Goal: Task Accomplishment & Management: Manage account settings

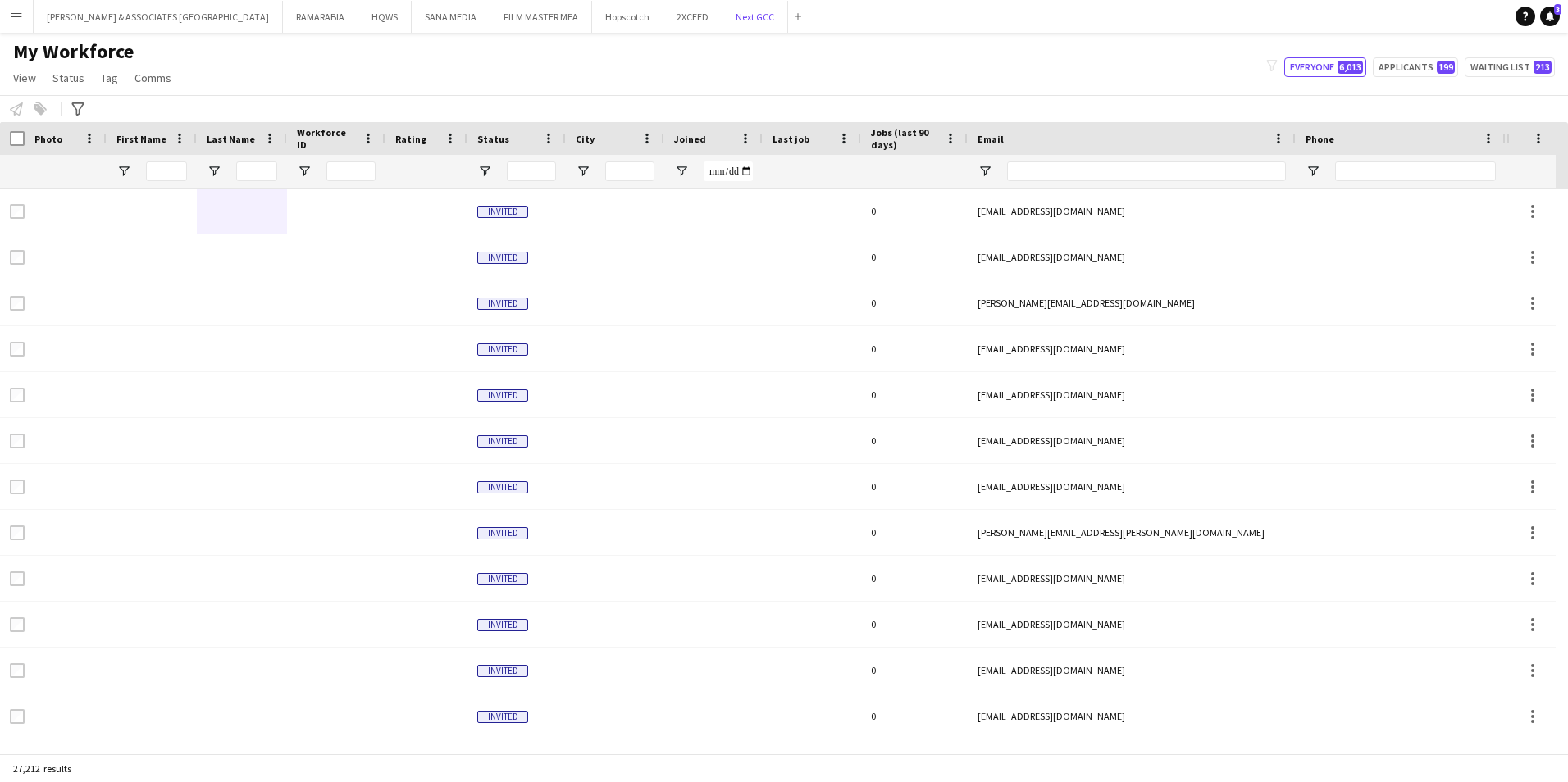
click at [722, 19] on button "Next GCC Close" at bounding box center [755, 17] width 66 height 32
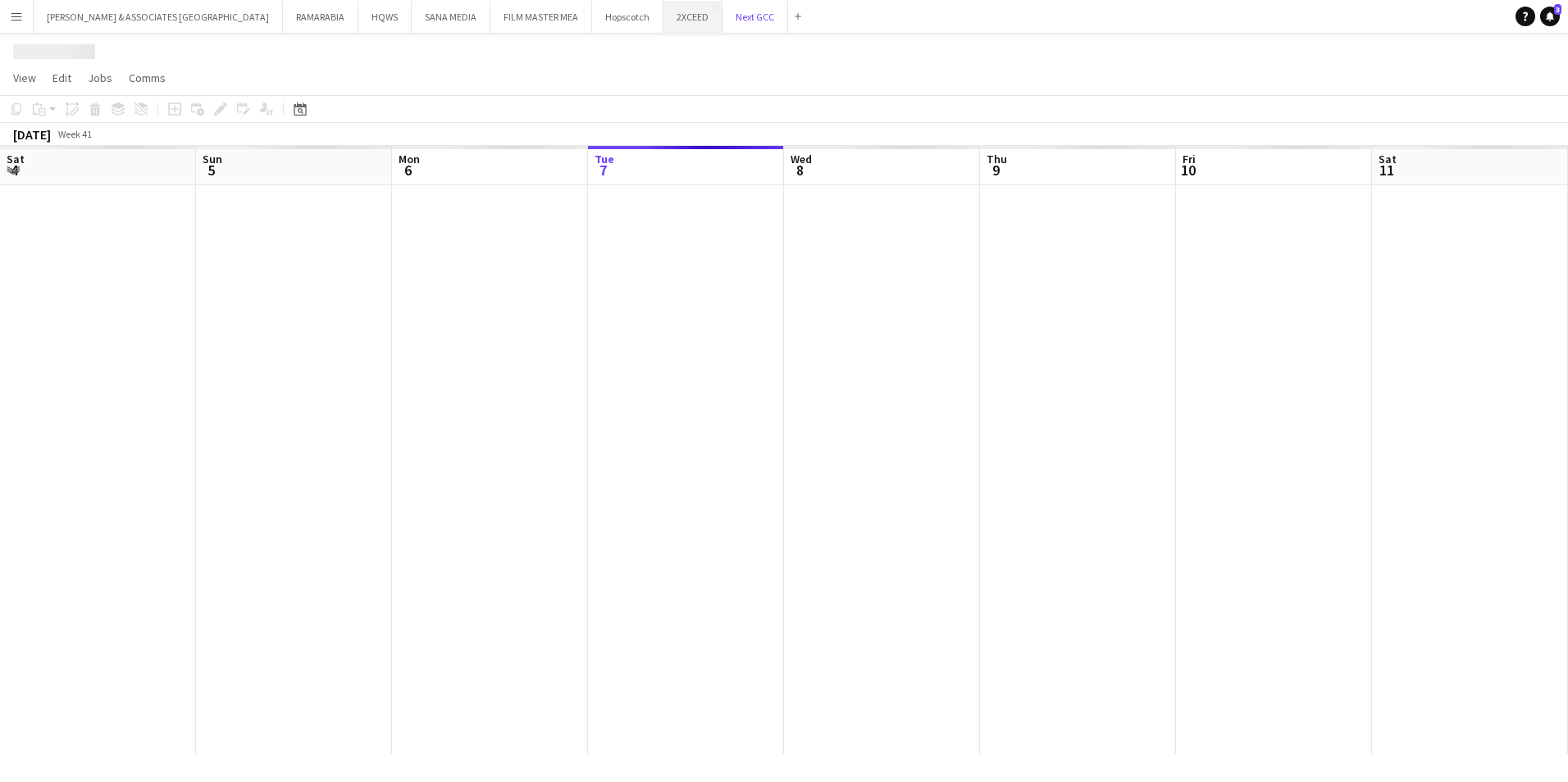
scroll to position [0, 392]
click at [663, 14] on button "2XCEED Close" at bounding box center [692, 17] width 59 height 32
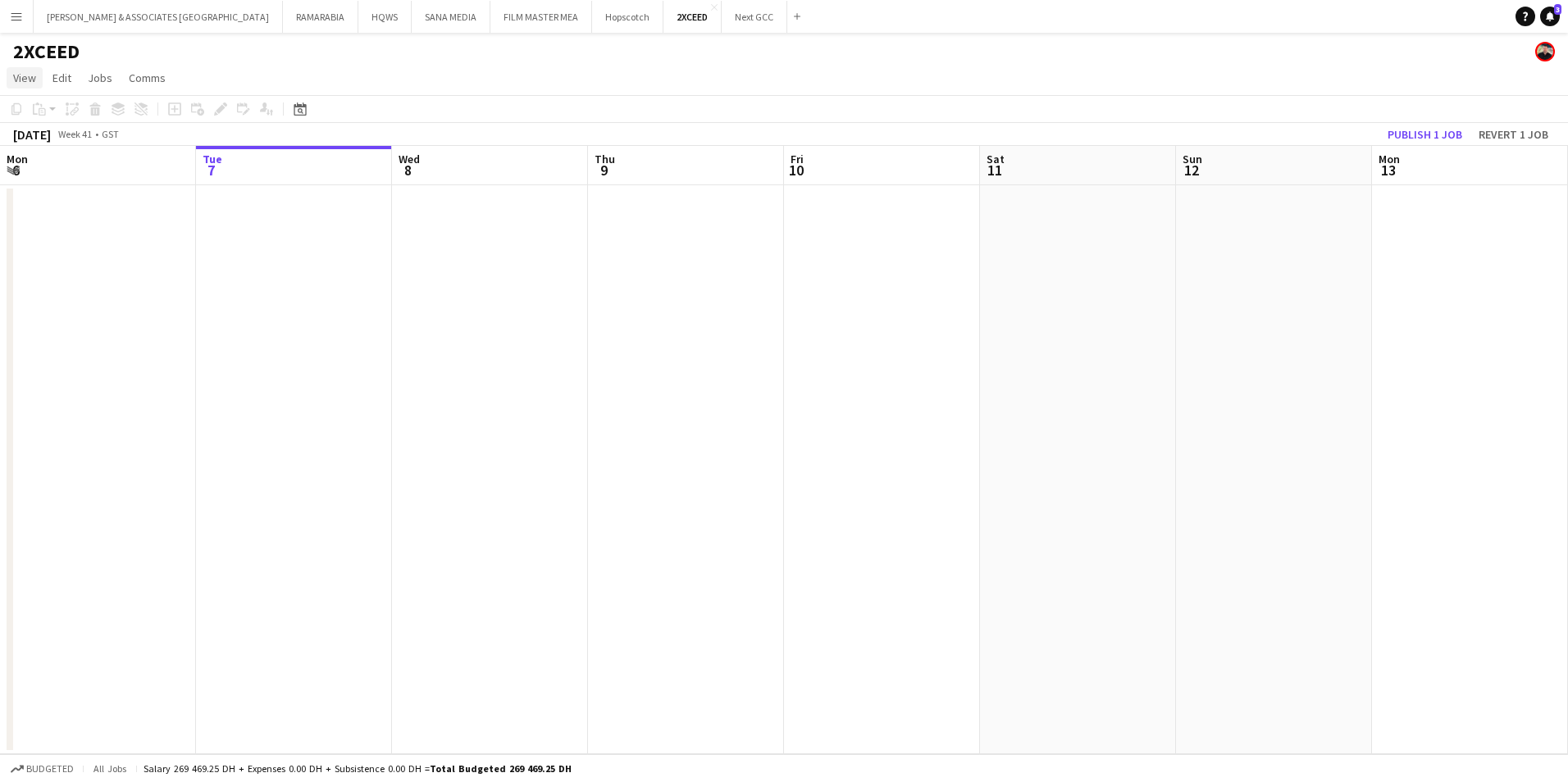
click at [23, 82] on span "View" at bounding box center [24, 78] width 23 height 15
click at [51, 181] on span "Month view" at bounding box center [48, 183] width 55 height 15
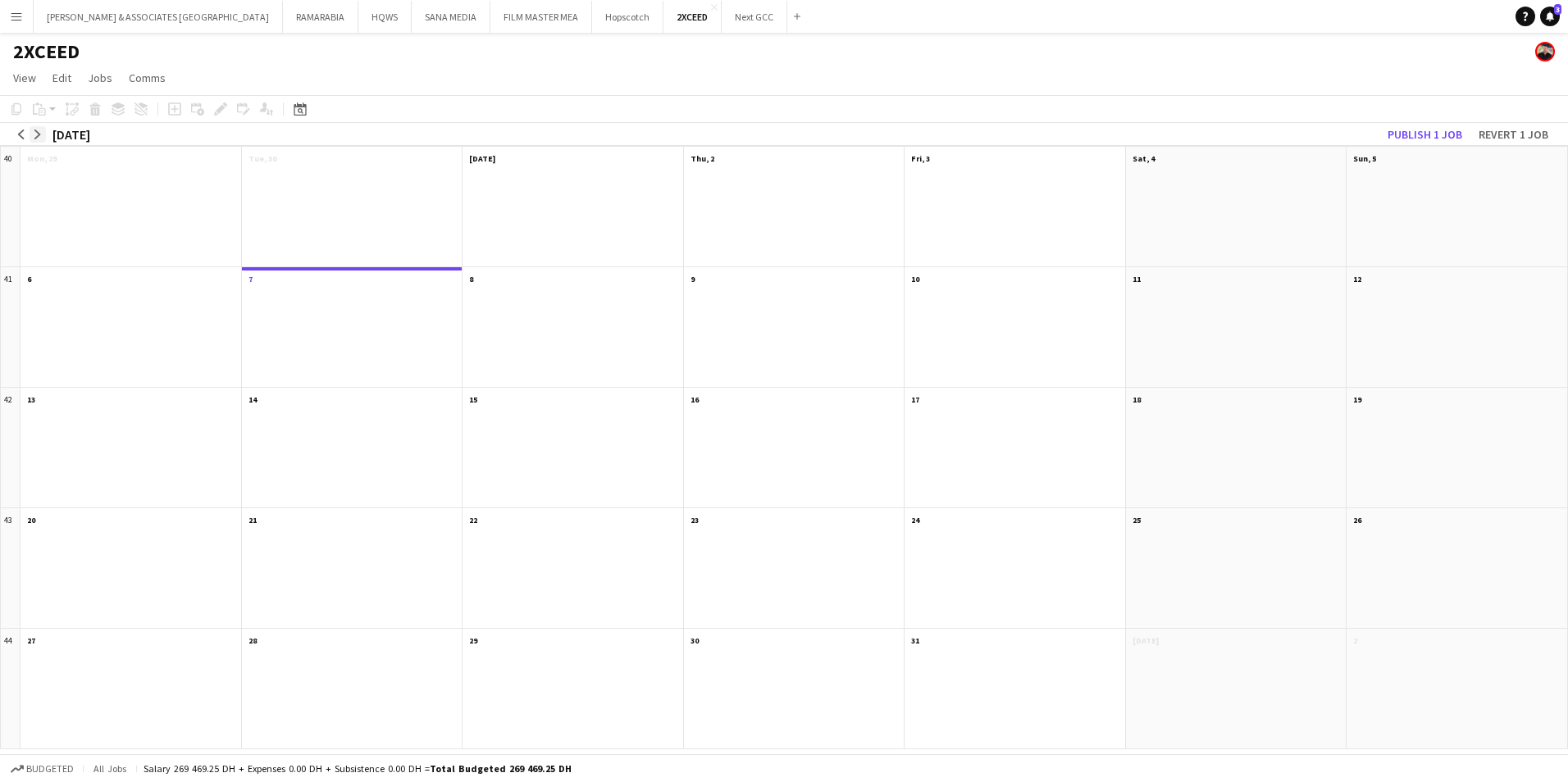
click at [29, 129] on button "arrow-right" at bounding box center [37, 134] width 16 height 16
click at [42, 133] on app-icon "arrow-right" at bounding box center [38, 134] width 9 height 9
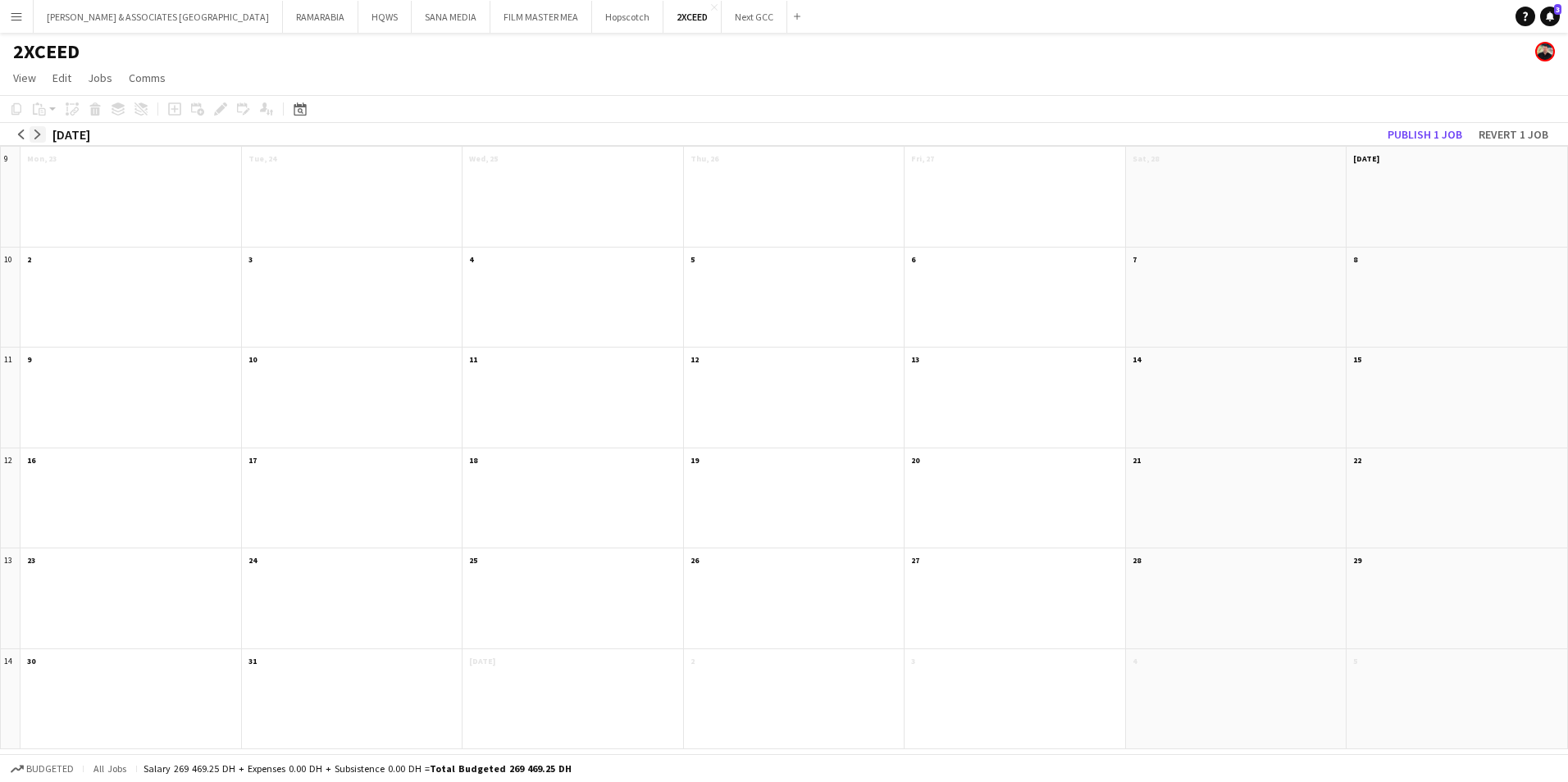
click at [42, 133] on app-icon "arrow-right" at bounding box center [38, 134] width 9 height 9
click at [1251, 192] on app-month-view-job-card "Updated 08:00-16:00 4A • 0/1 Spanish Show Caller" at bounding box center [1235, 186] width 207 height 30
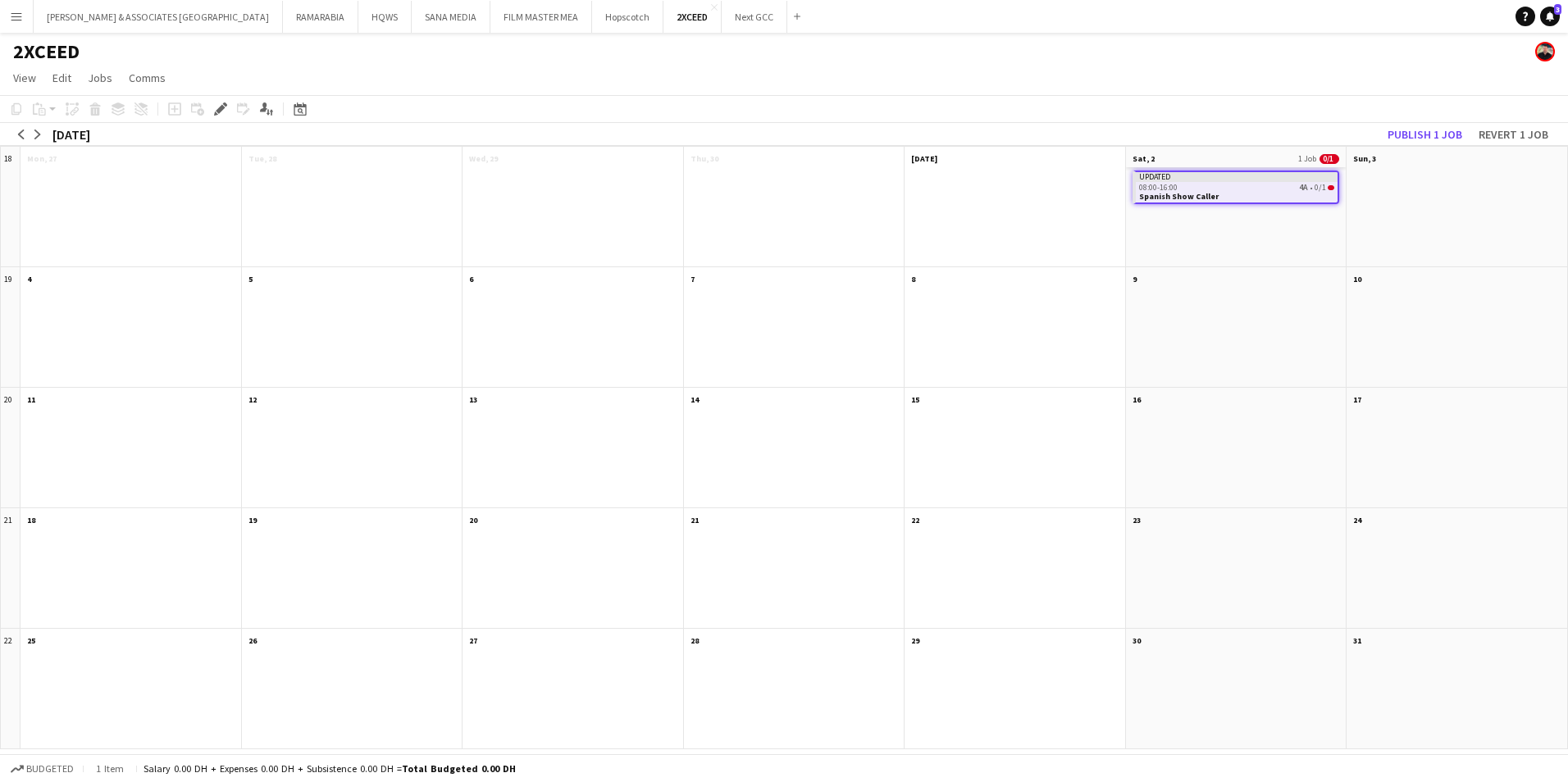
click at [1271, 158] on app-month-view-date-header "Sat, 2 1 Job 0/1" at bounding box center [1235, 157] width 220 height 21
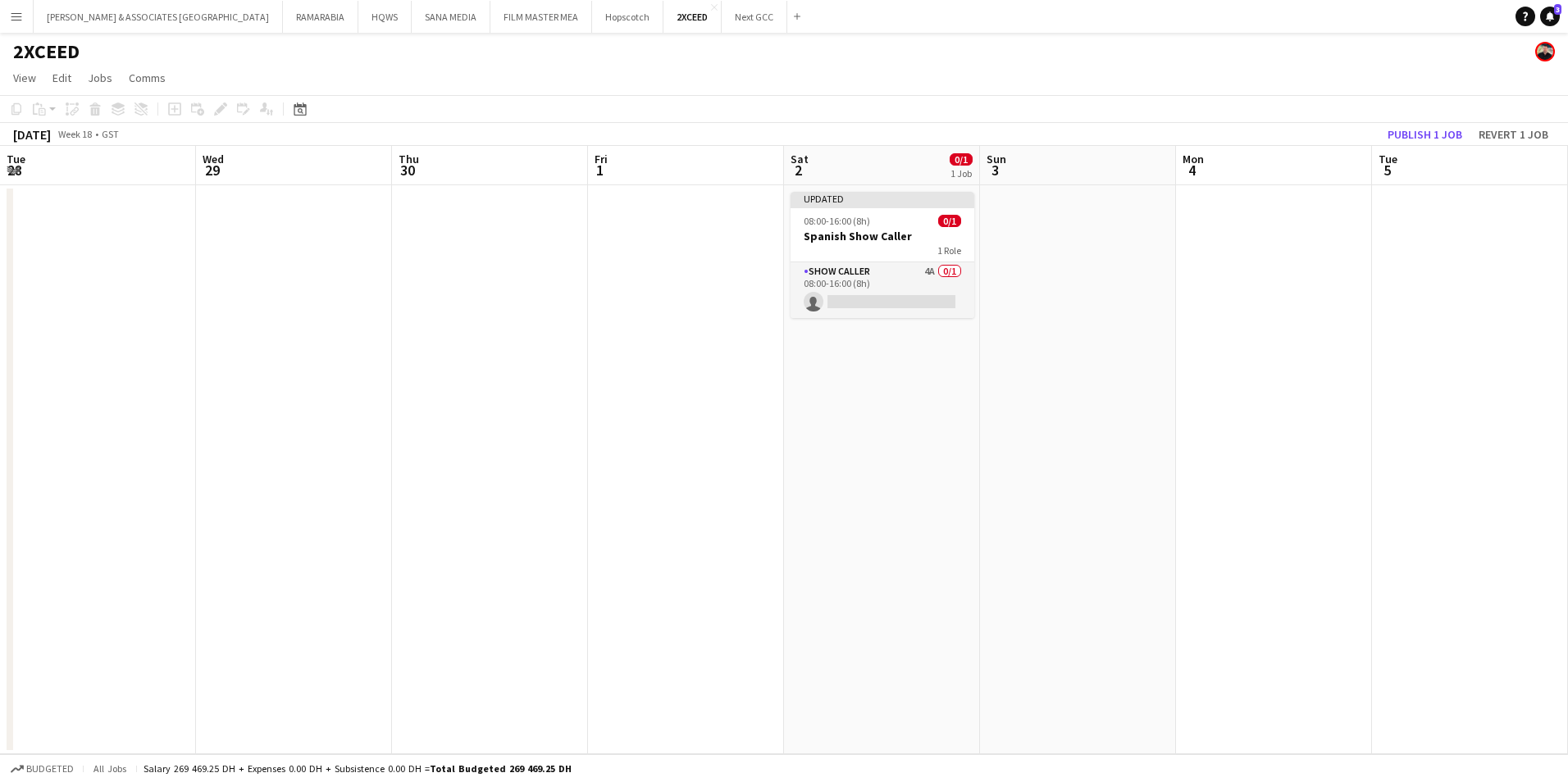
scroll to position [0, 564]
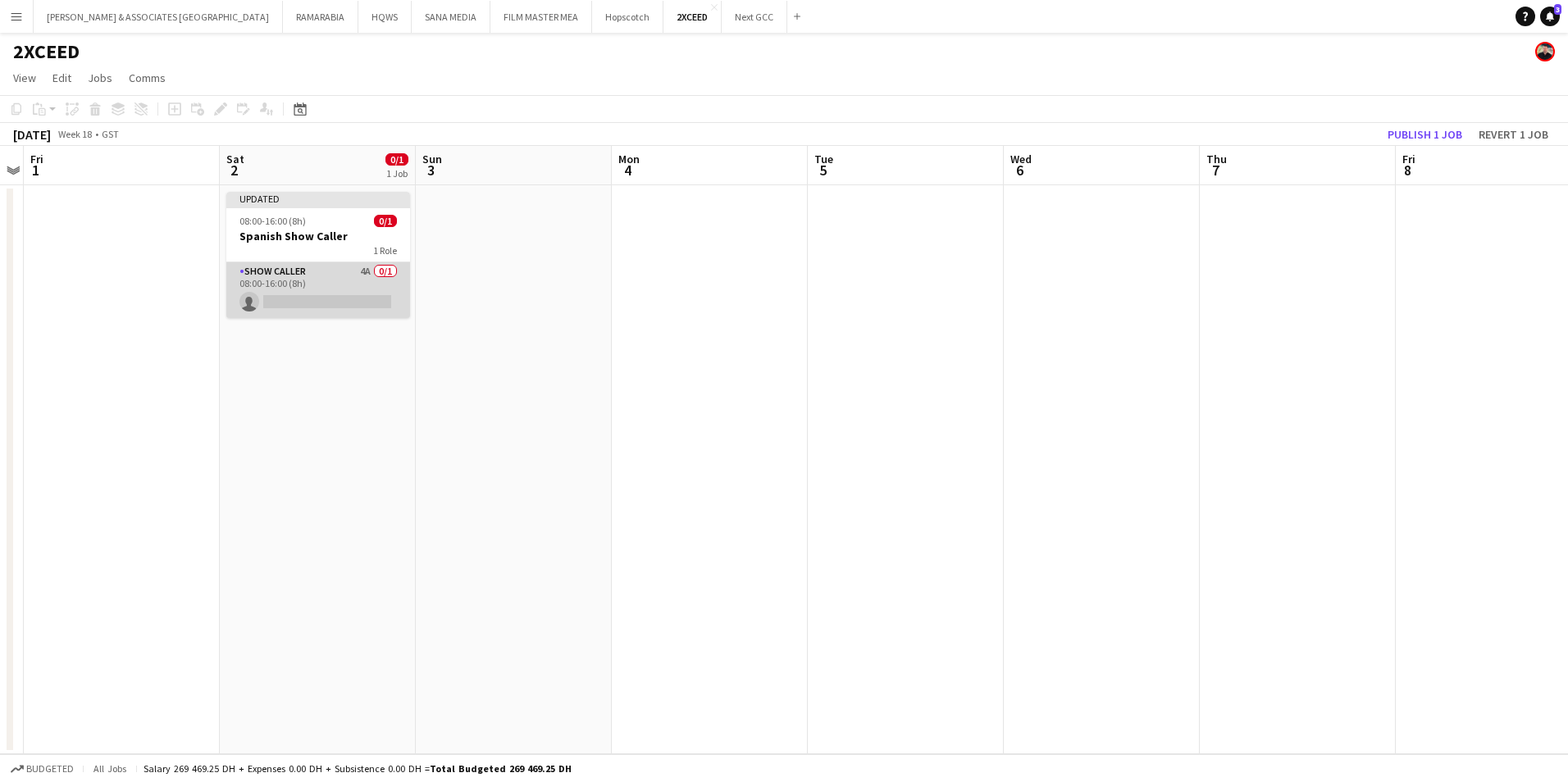
click at [326, 286] on app-card-role "Show Caller 4A 0/1 08:00-16:00 (8h) single-neutral-actions" at bounding box center [318, 290] width 184 height 55
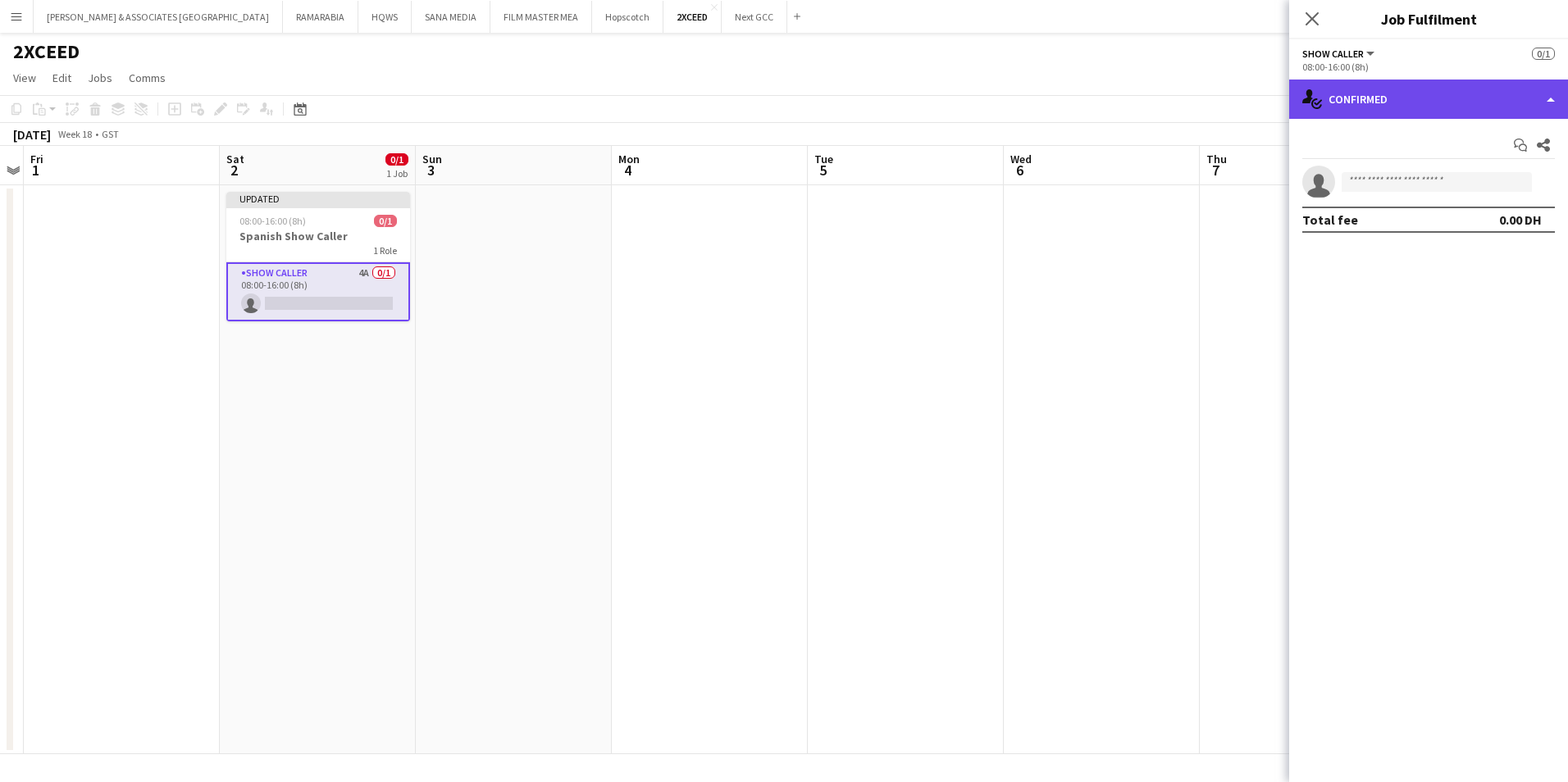
click at [1432, 95] on div "single-neutral-actions-check-2 Confirmed" at bounding box center [1427, 99] width 279 height 39
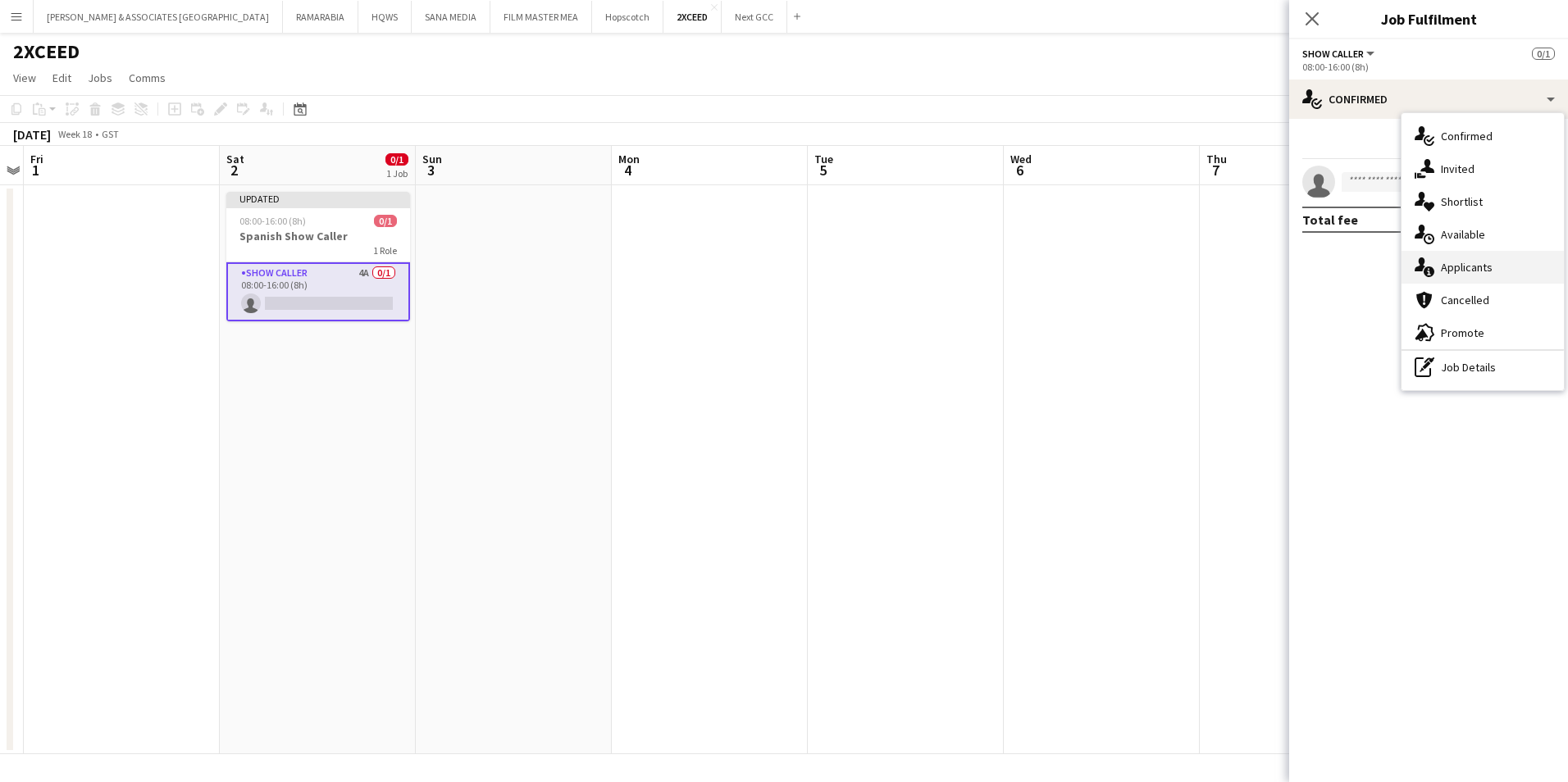
click at [1465, 273] on span "Applicants" at bounding box center [1466, 267] width 52 height 15
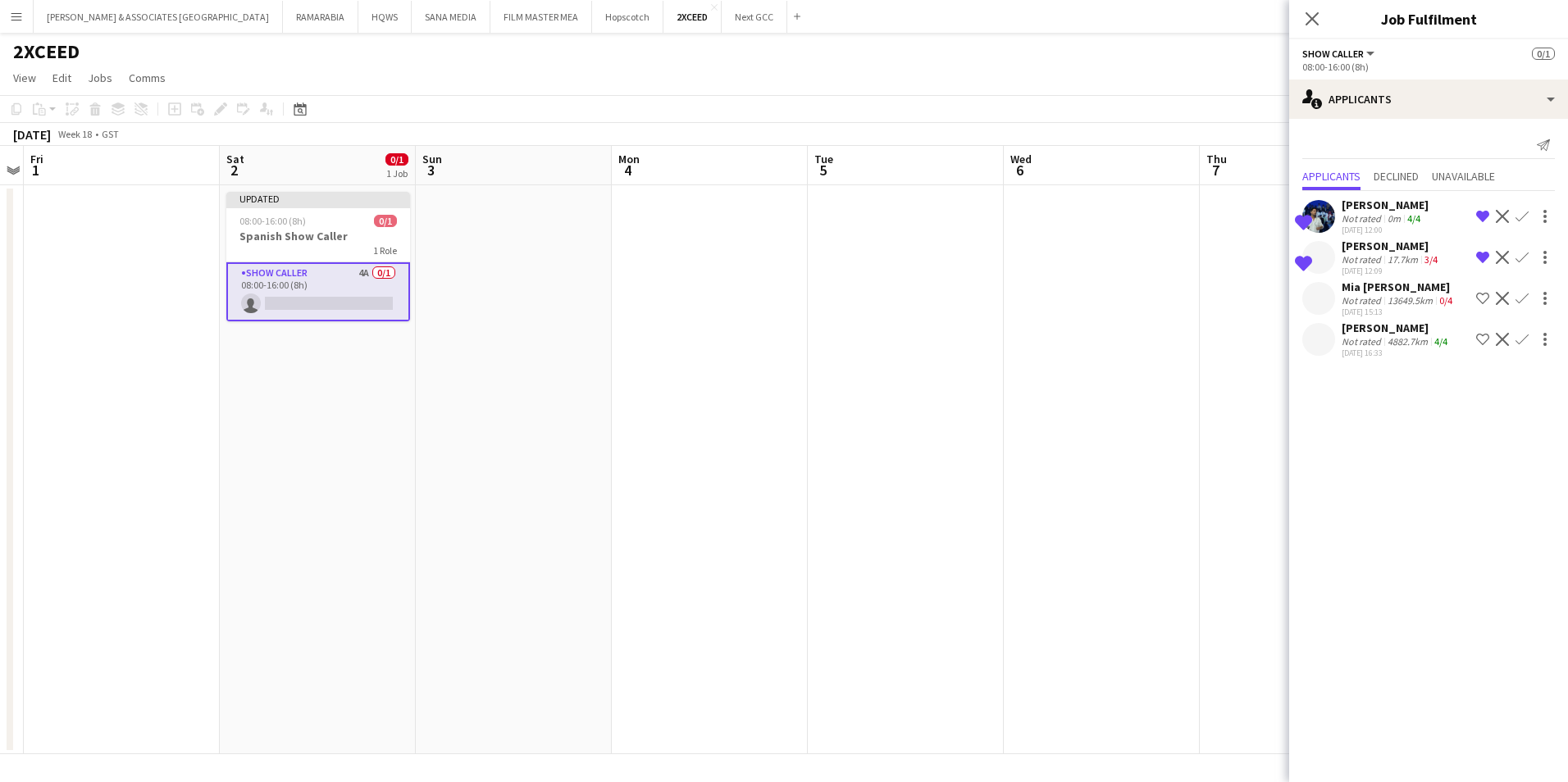
click at [1376, 326] on div "[PERSON_NAME]" at bounding box center [1395, 328] width 109 height 15
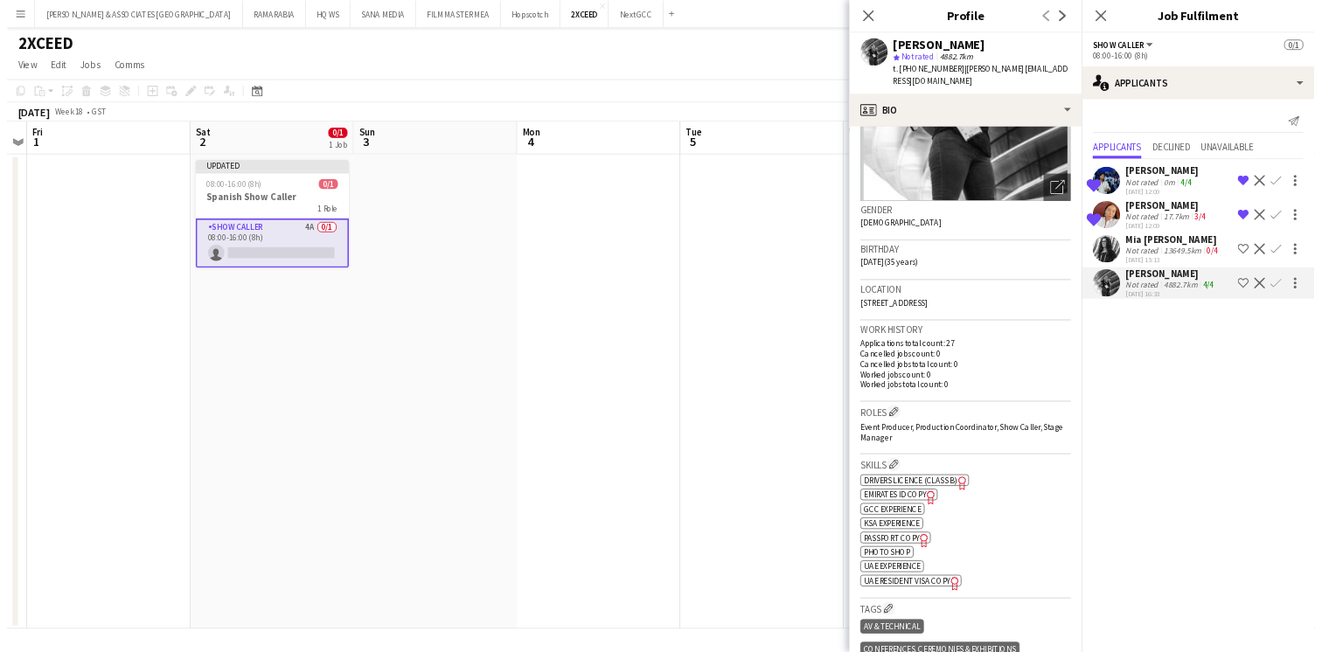
scroll to position [87, 0]
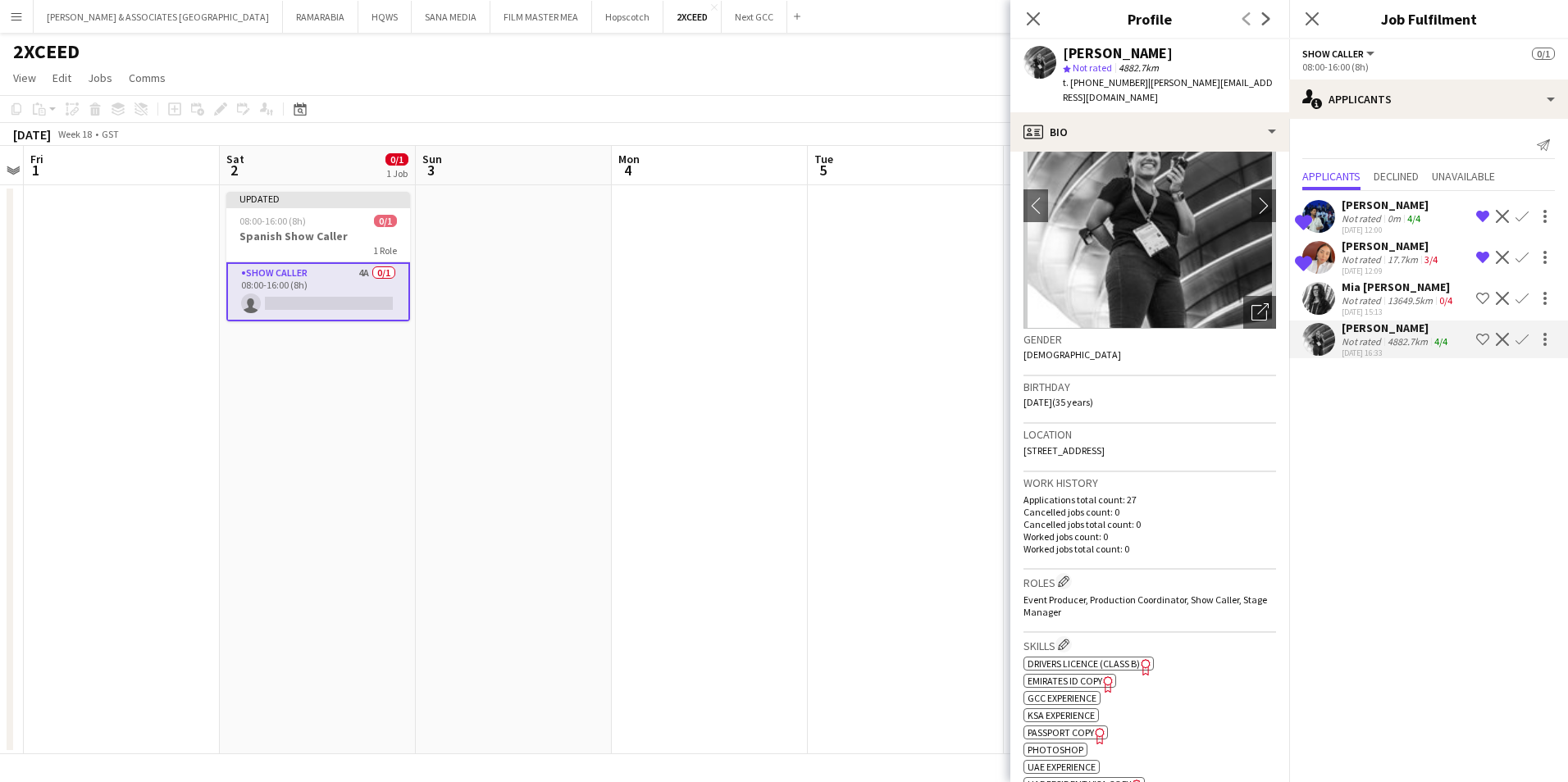
click at [1397, 298] on div "13649.5km" at bounding box center [1410, 300] width 52 height 12
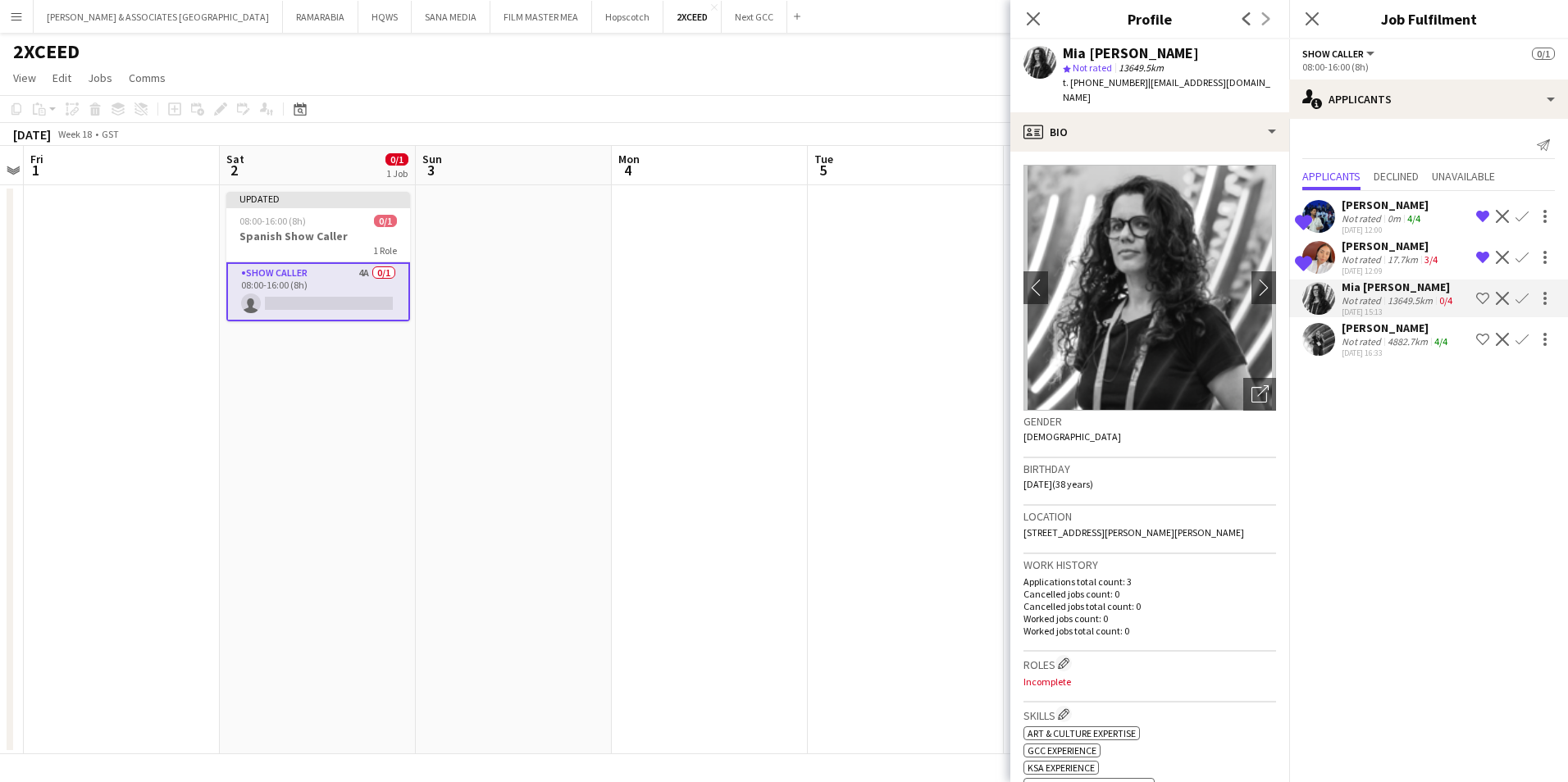
click at [720, 276] on app-date-cell at bounding box center [709, 470] width 196 height 569
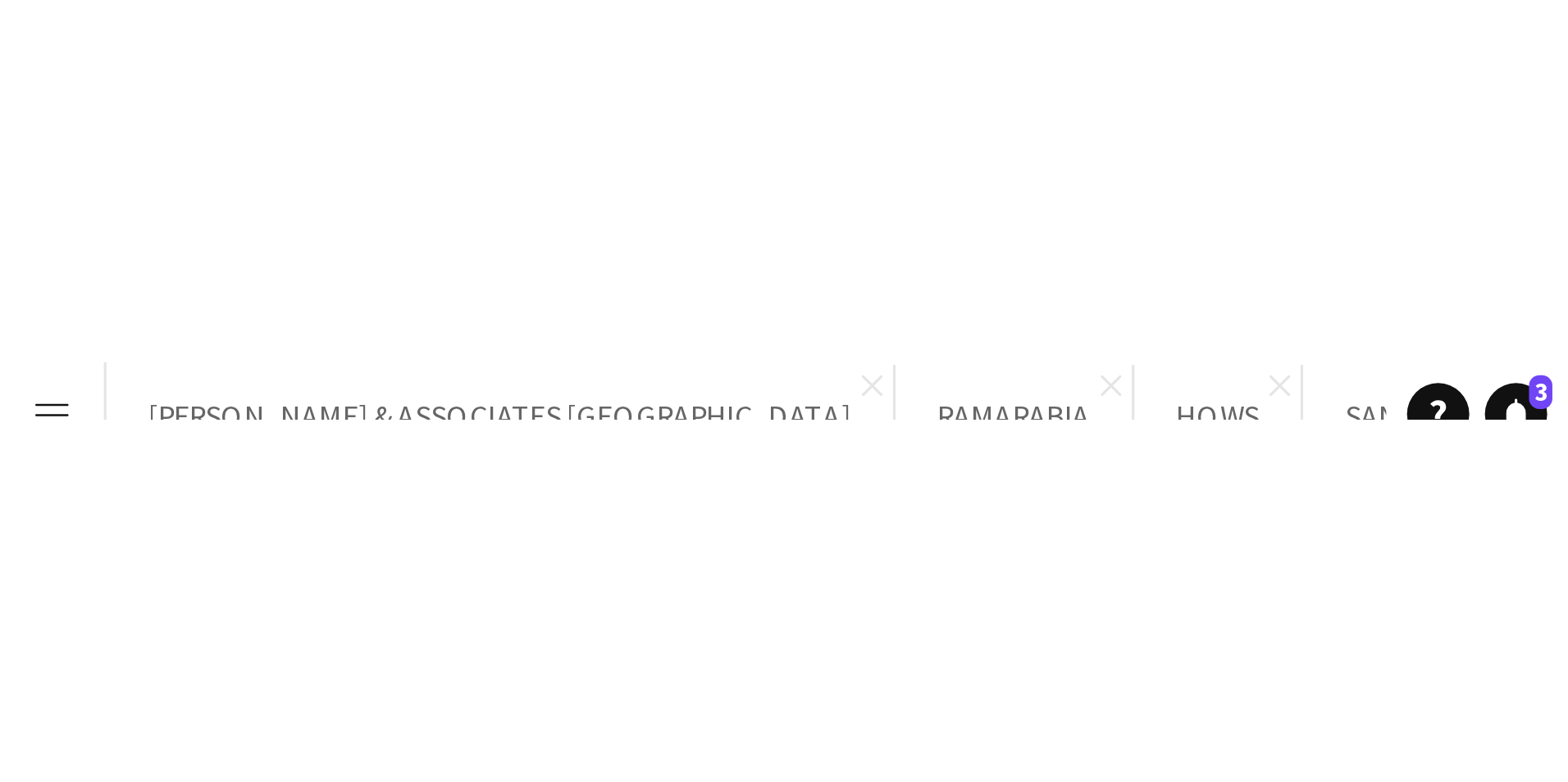
scroll to position [0, 564]
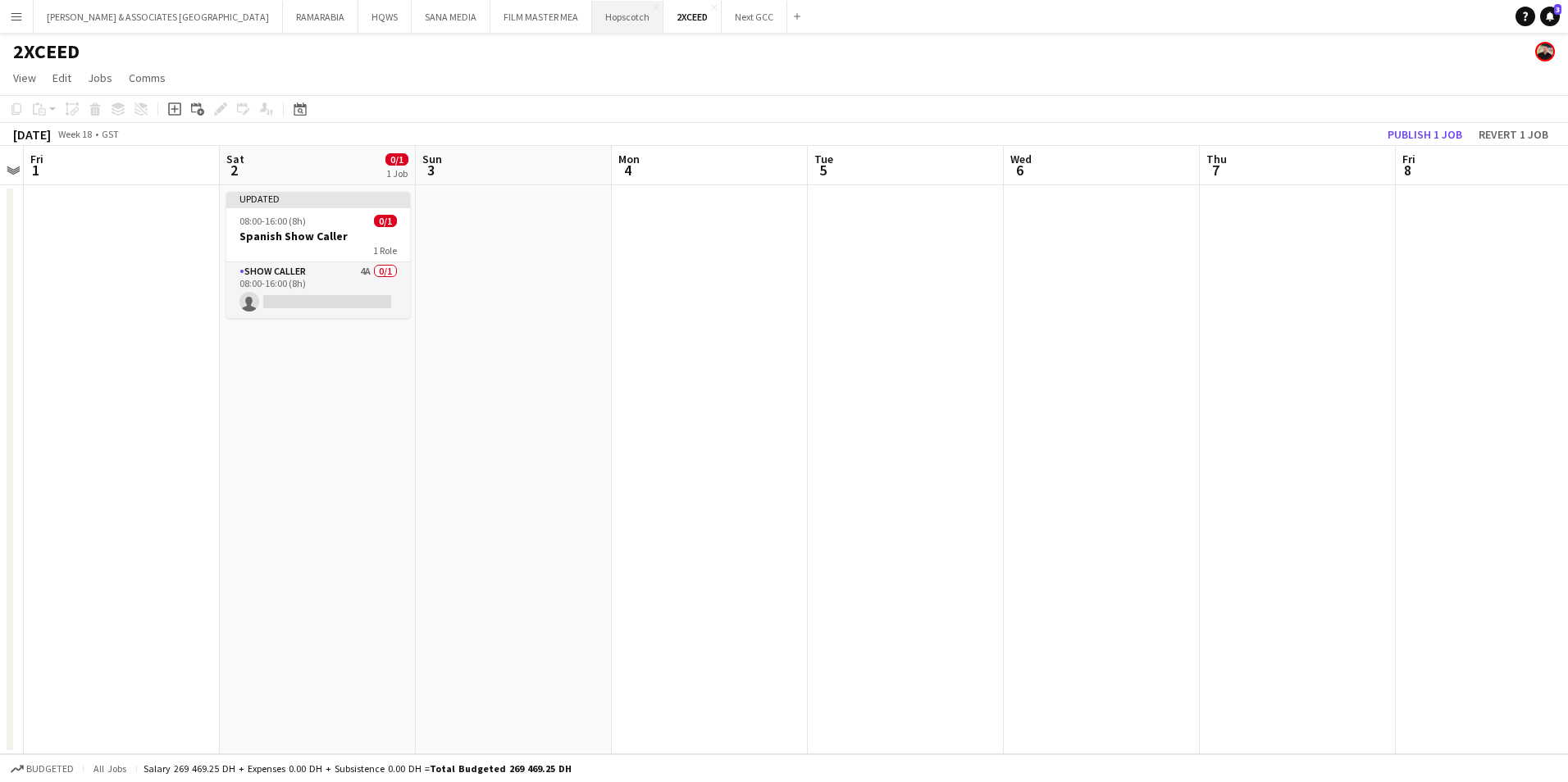
click at [592, 9] on button "Hopscotch Close" at bounding box center [627, 17] width 71 height 32
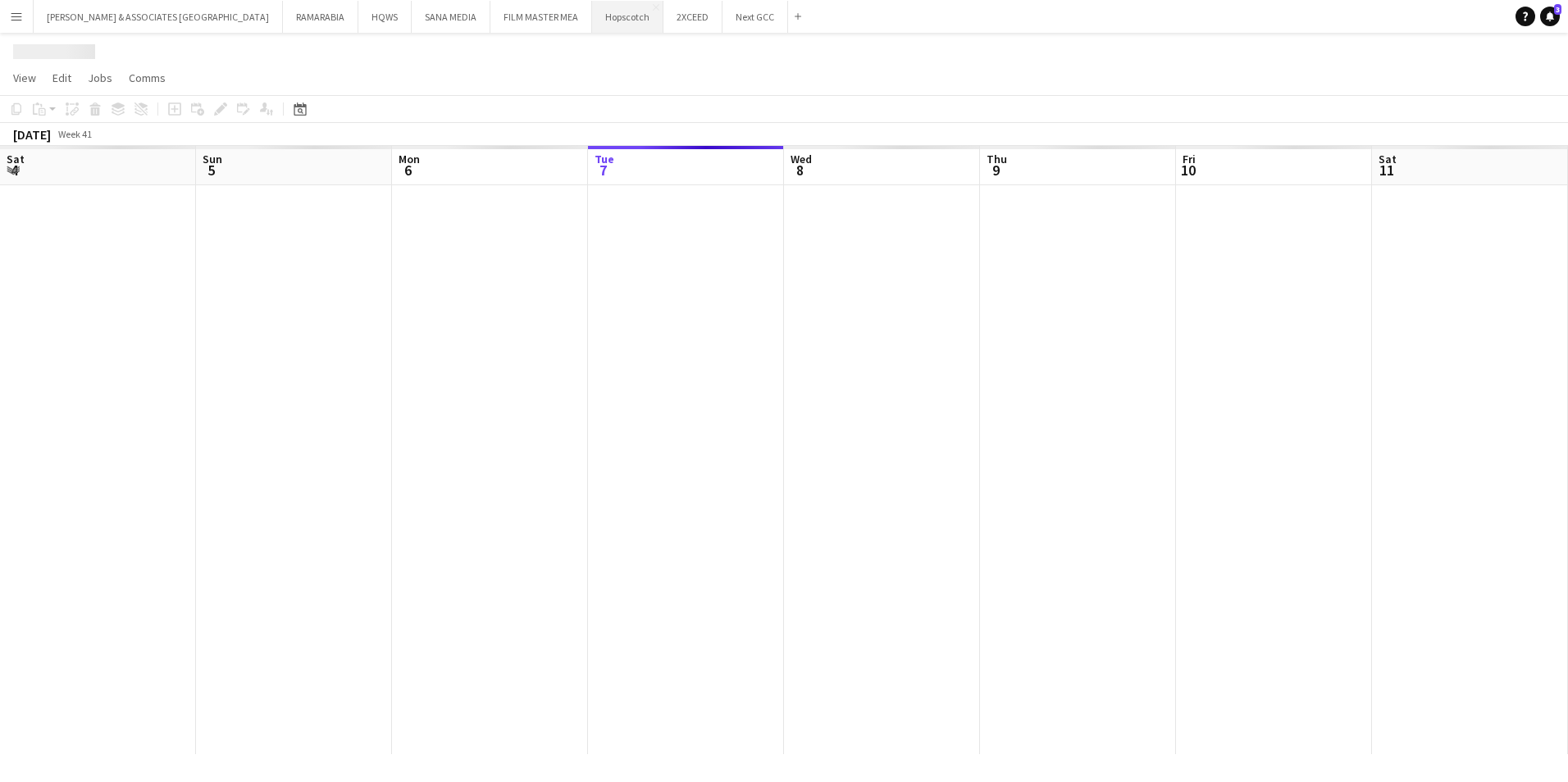
scroll to position [0, 392]
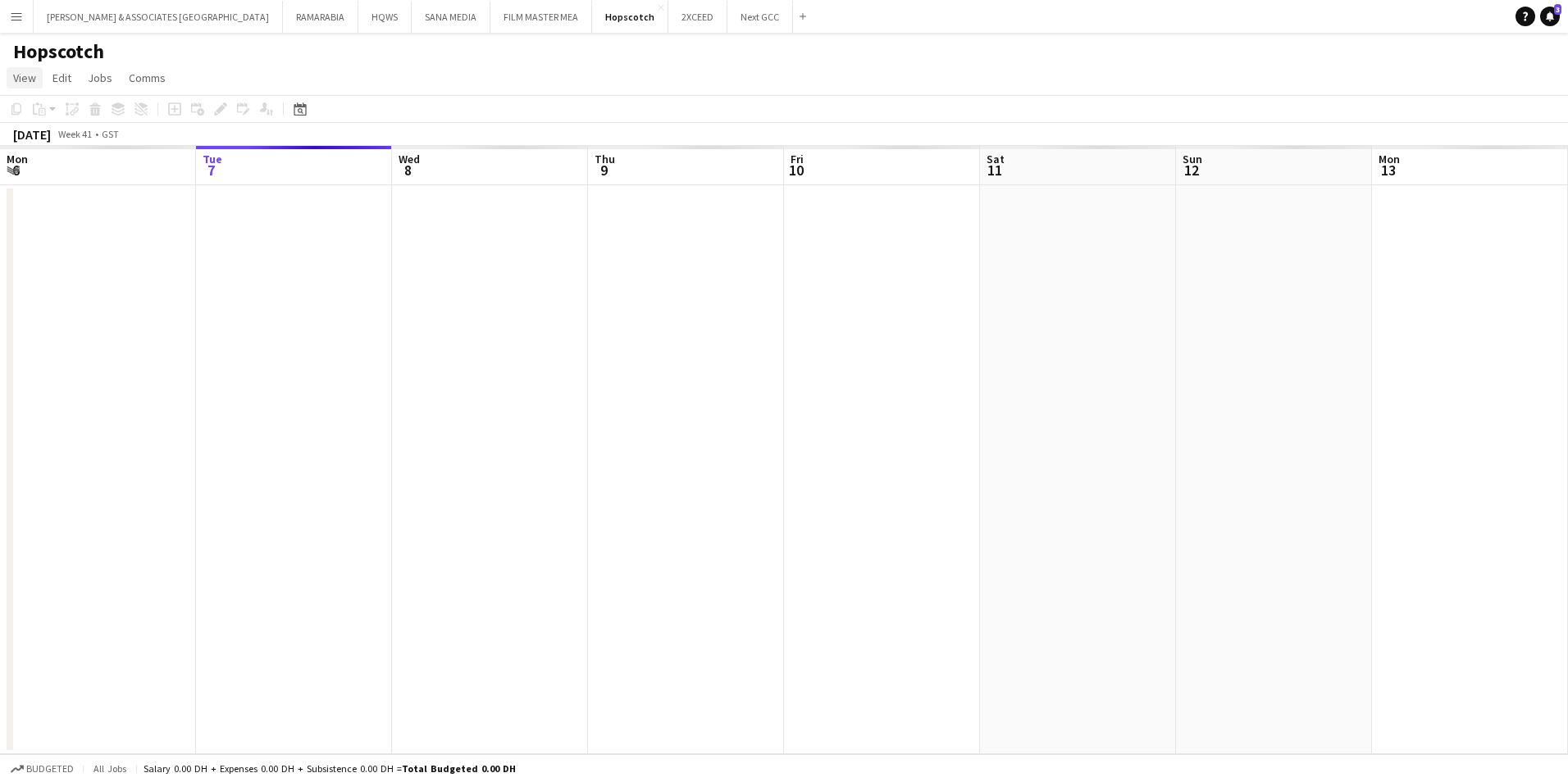
click at [14, 79] on span "View" at bounding box center [24, 78] width 23 height 15
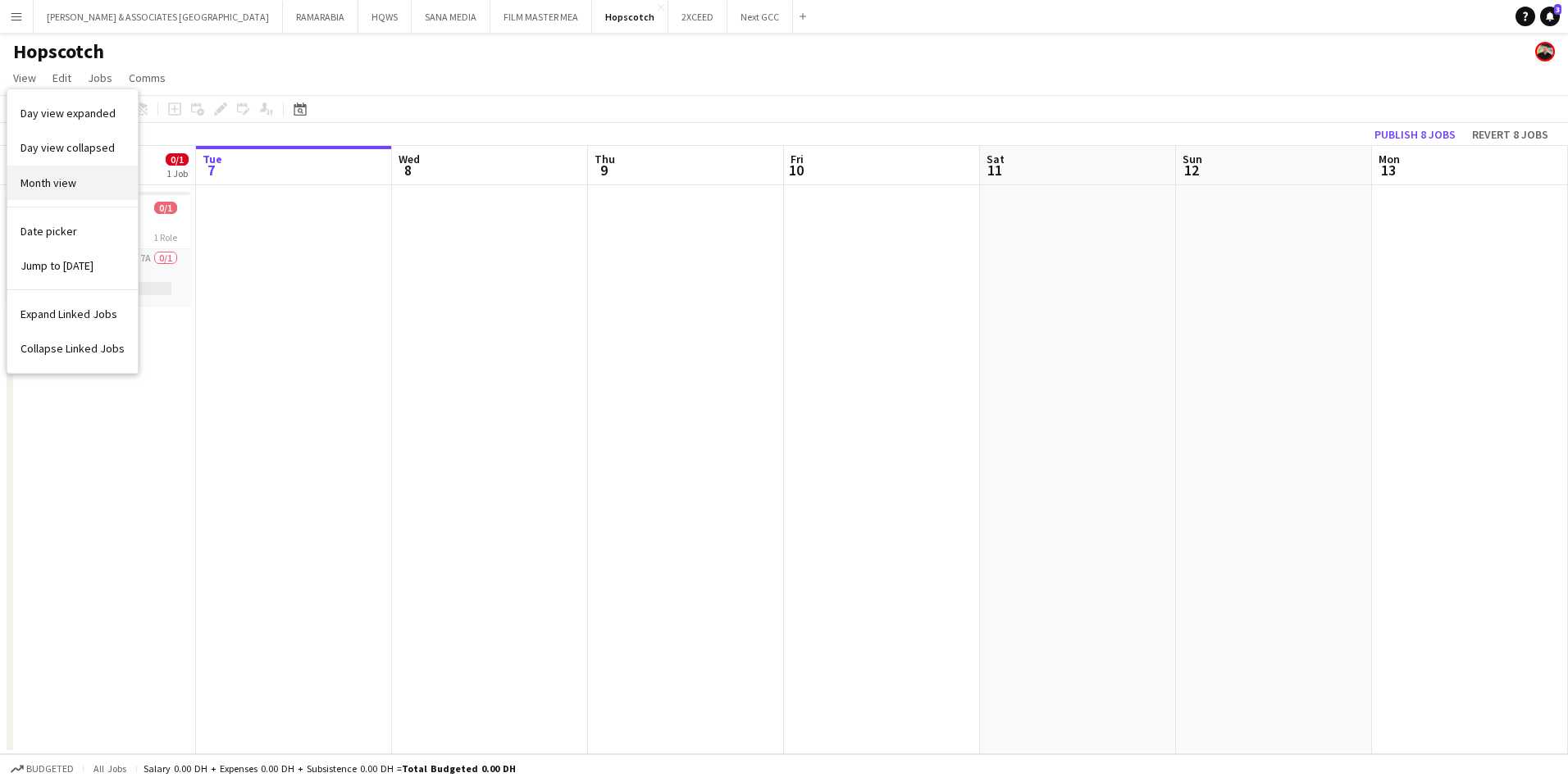
click at [68, 197] on link "Month view" at bounding box center [72, 183] width 130 height 35
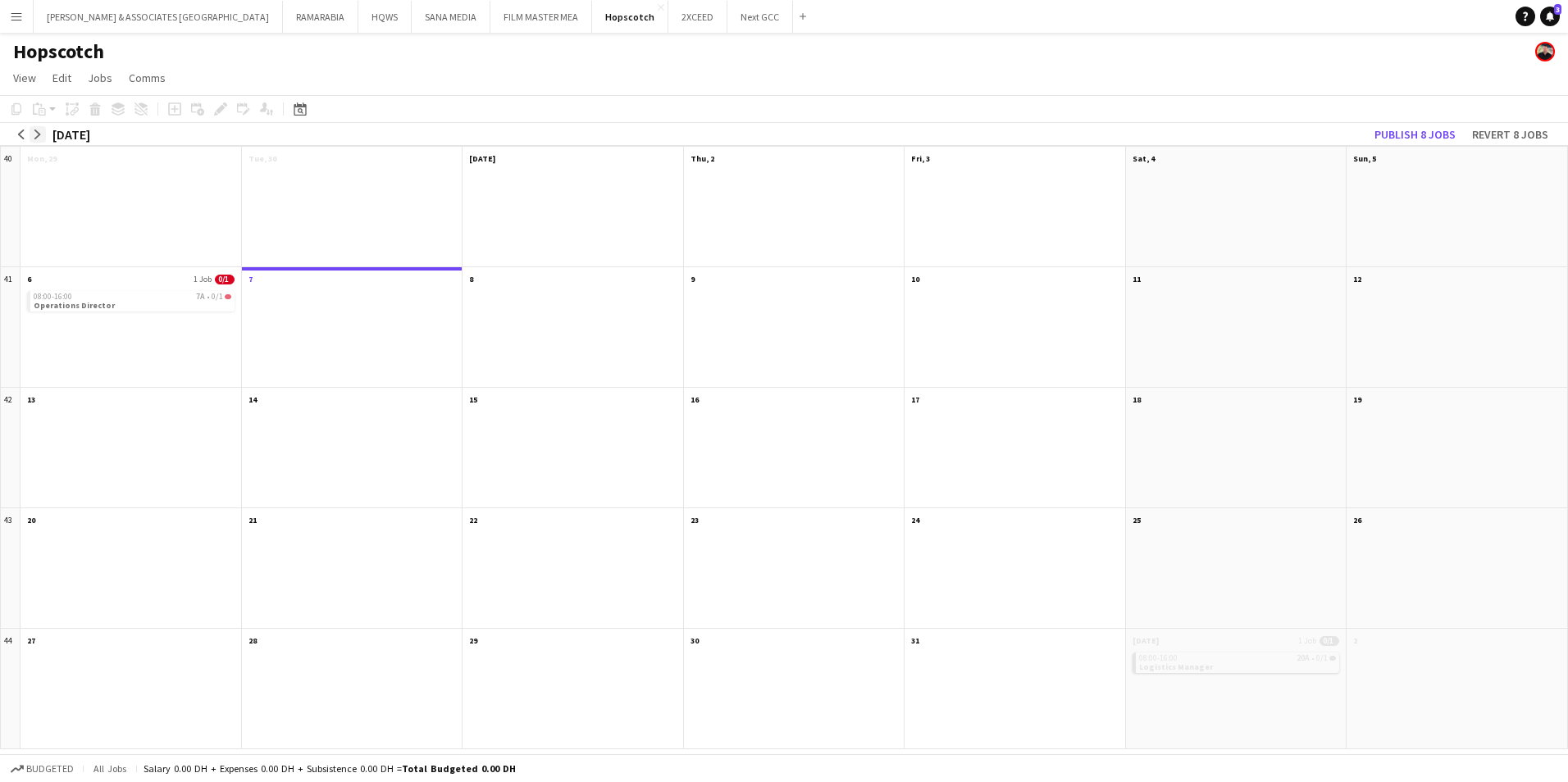
click at [39, 138] on app-icon "arrow-right" at bounding box center [38, 134] width 9 height 9
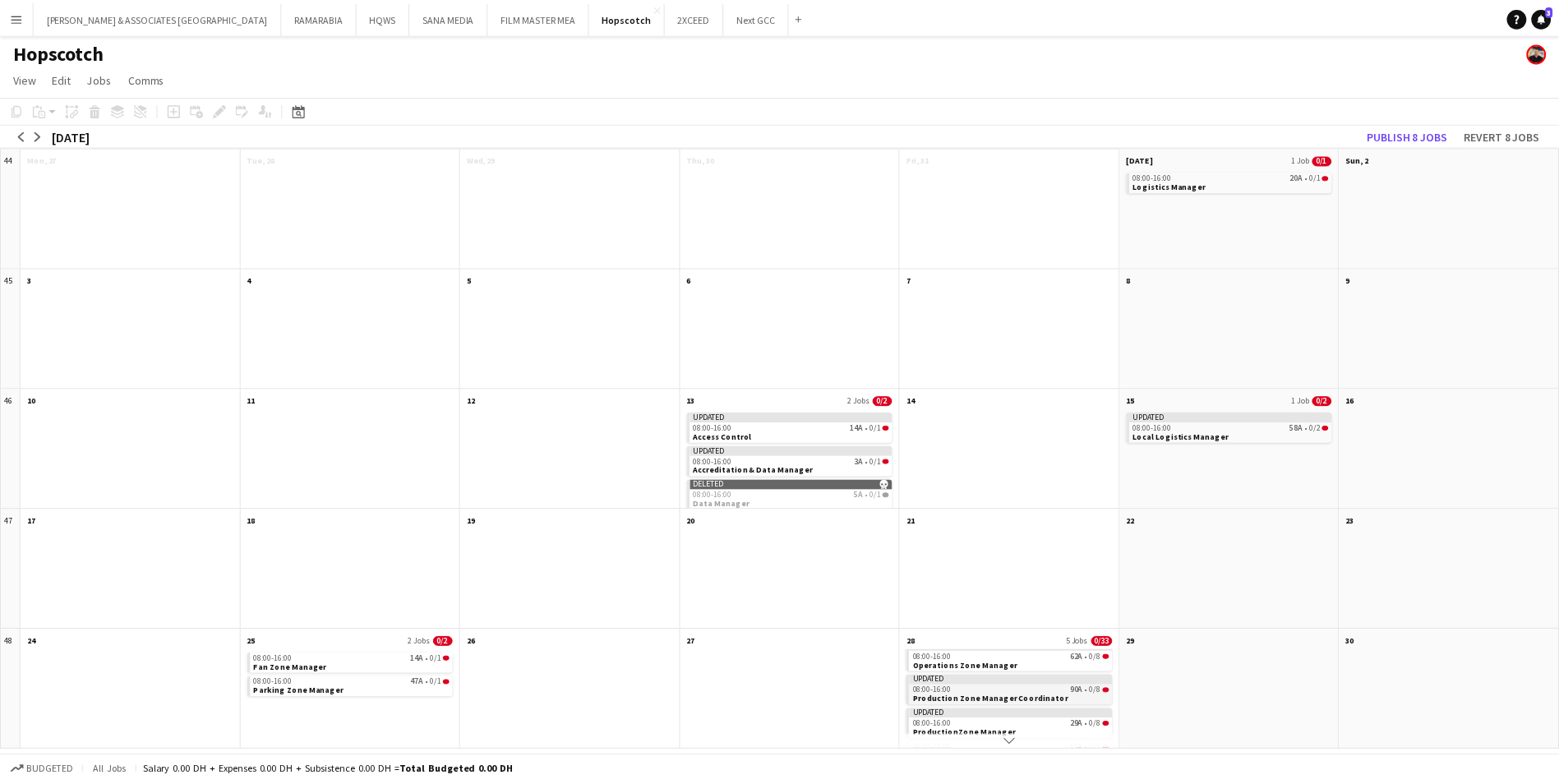
scroll to position [77, 0]
click at [1025, 644] on app-month-view-date-header "28 5 Jobs 0/33" at bounding box center [1016, 641] width 221 height 21
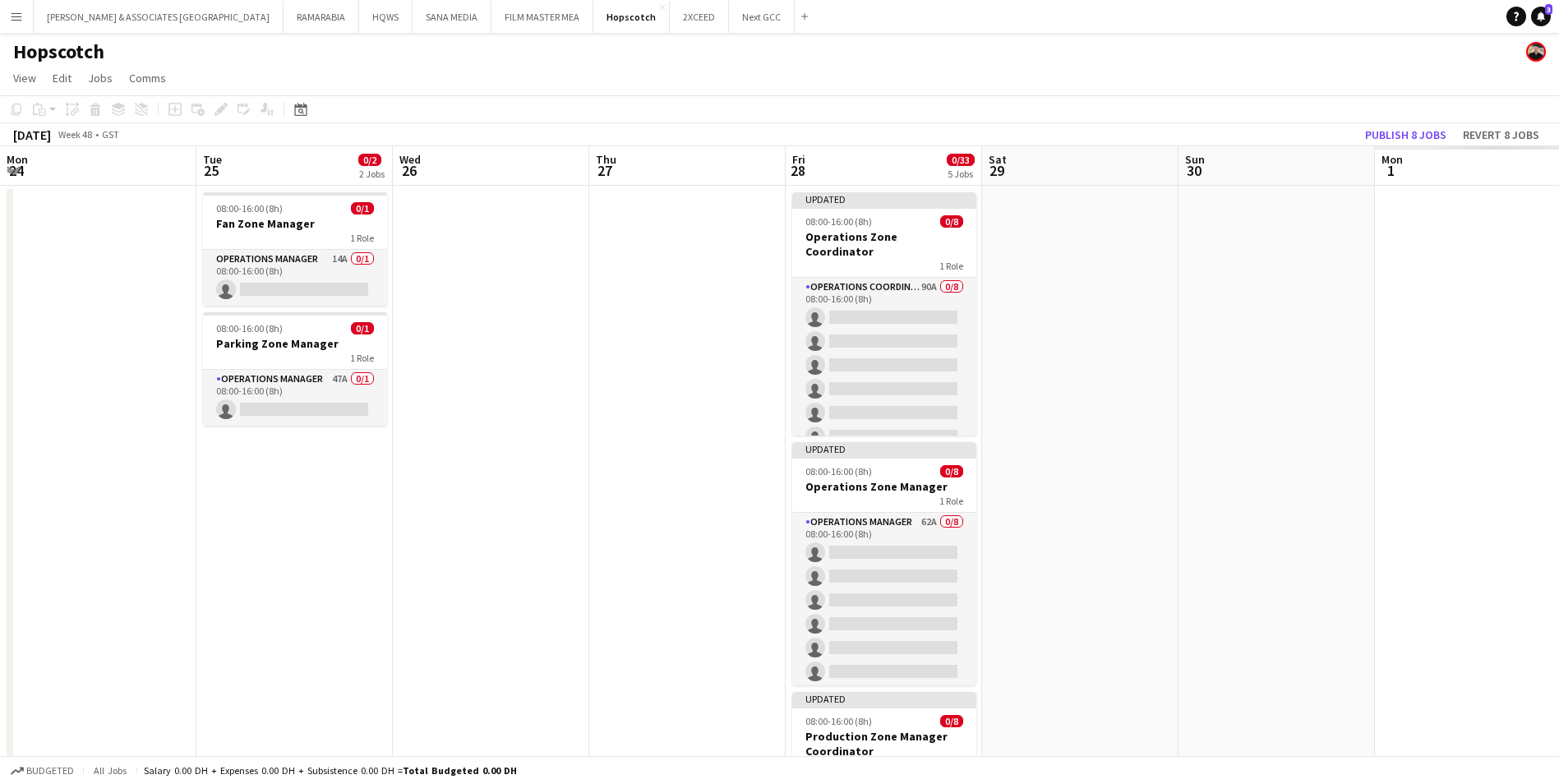
scroll to position [0, 565]
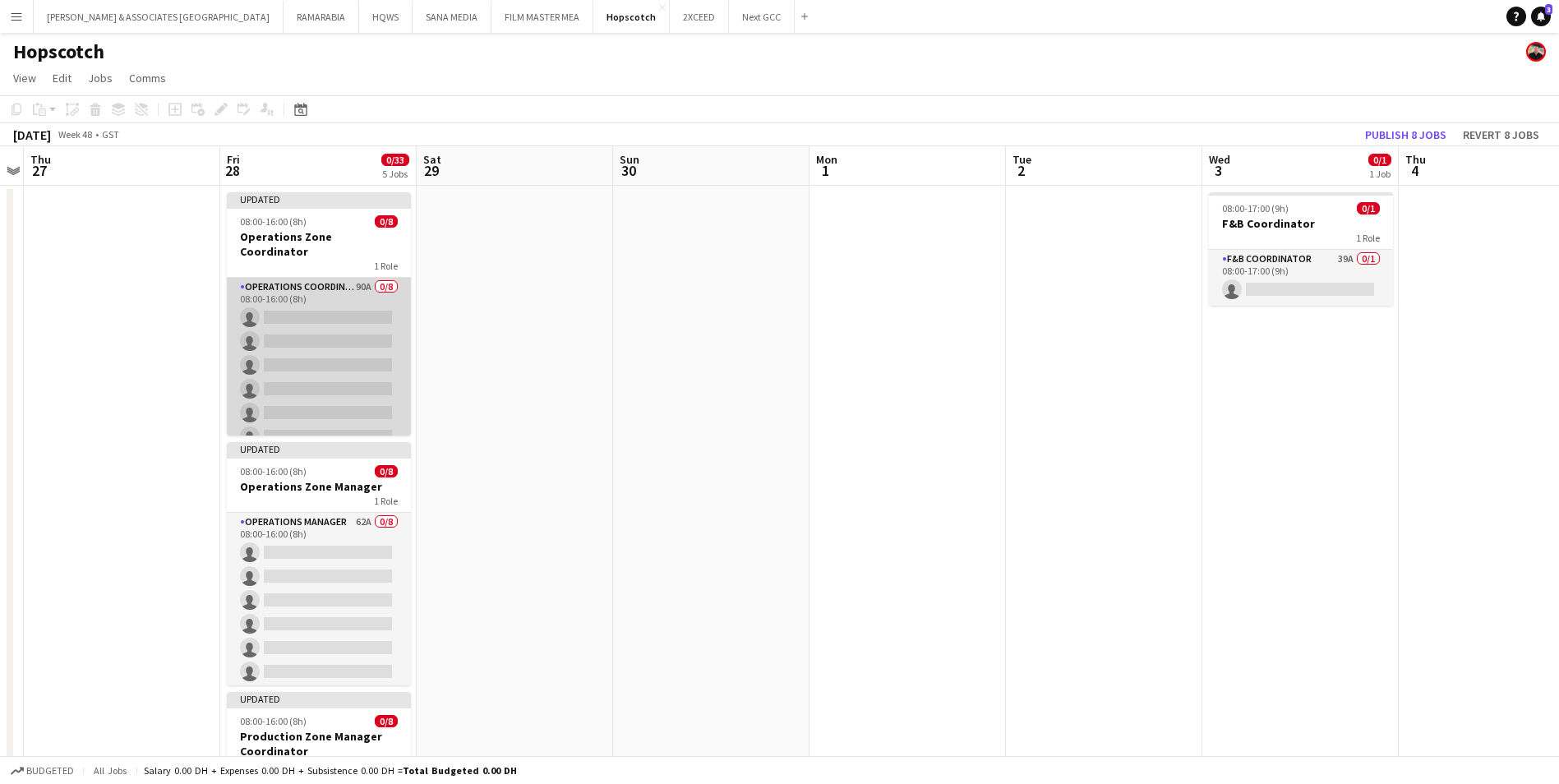
click at [314, 281] on app-card-role "Operations Coordinator 90A 0/8 08:00-16:00 (8h) single-neutral-actions single-n…" at bounding box center [319, 388] width 184 height 223
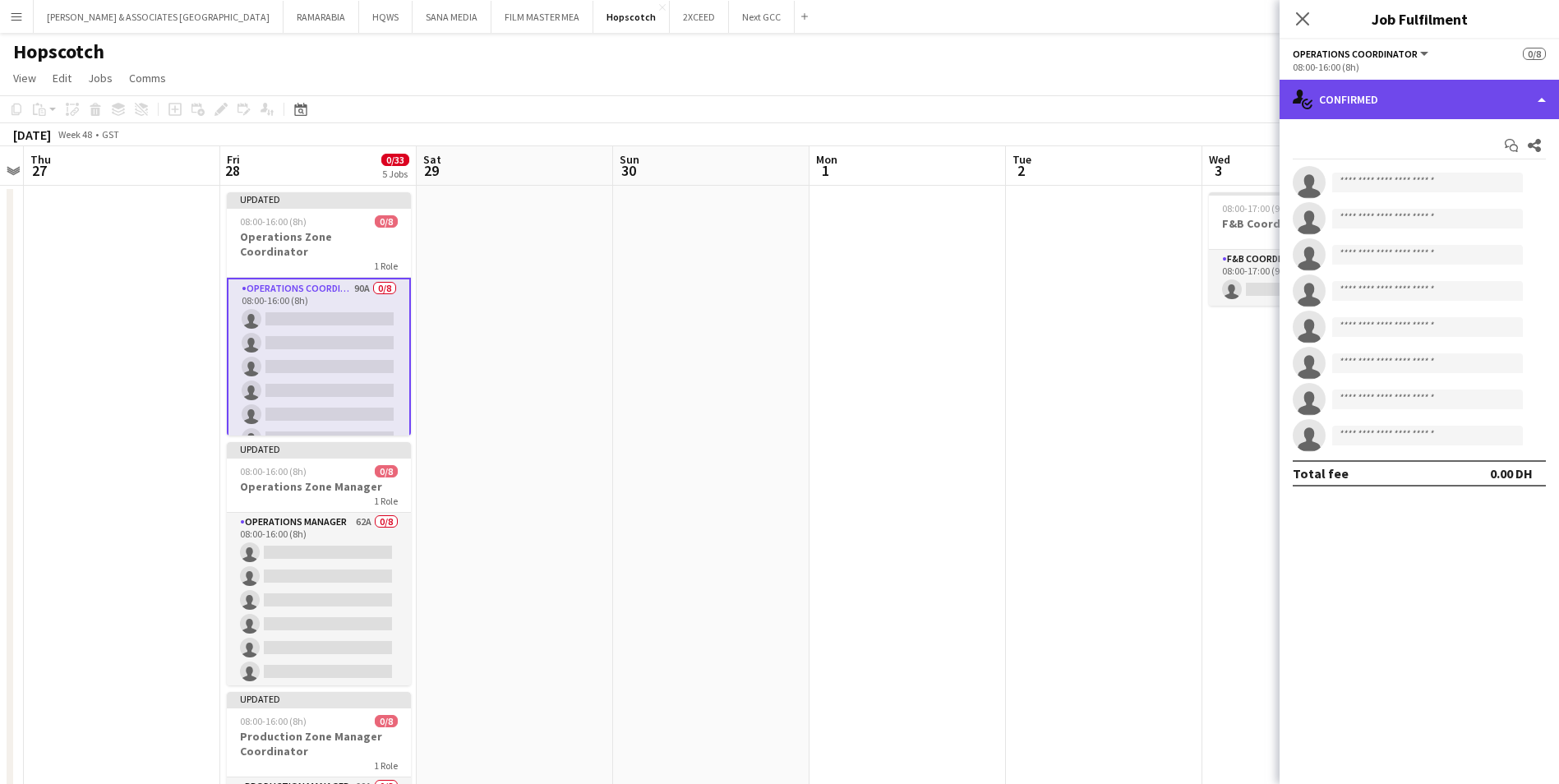
click at [1377, 111] on div "single-neutral-actions-check-2 Confirmed" at bounding box center [1419, 100] width 279 height 39
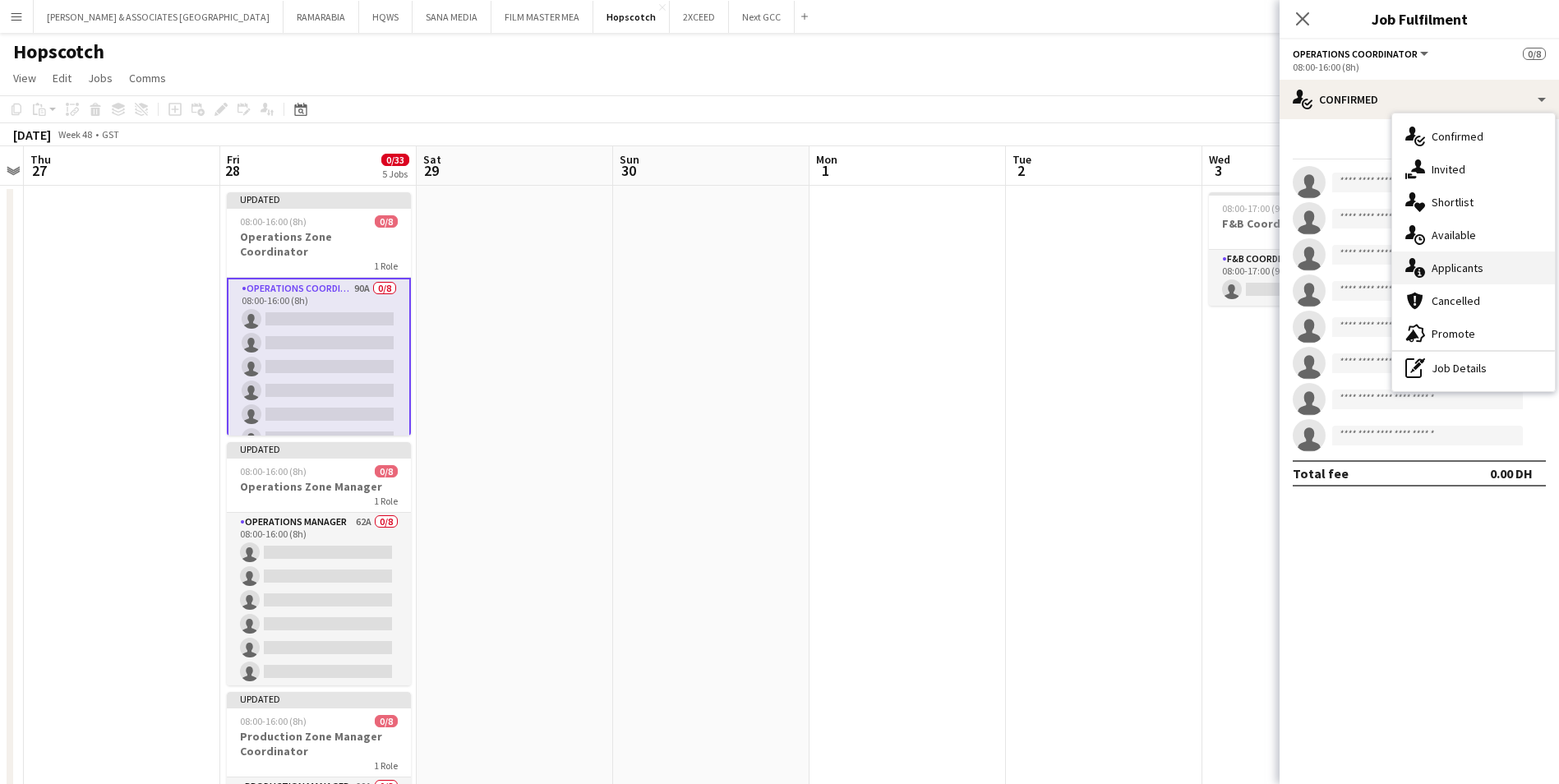
click at [1476, 257] on div "single-neutral-actions-information Applicants" at bounding box center [1473, 268] width 163 height 33
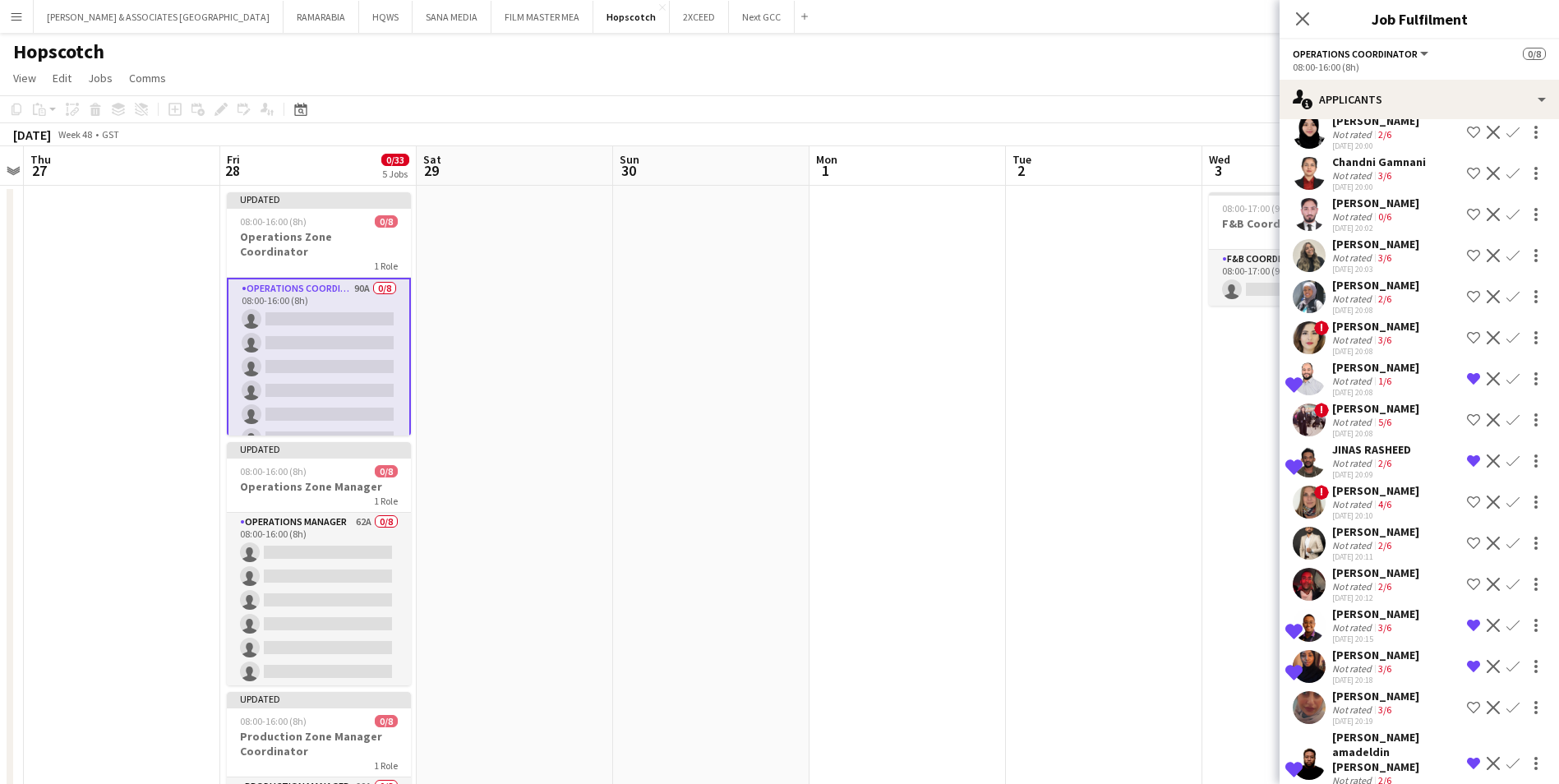
scroll to position [1428, 0]
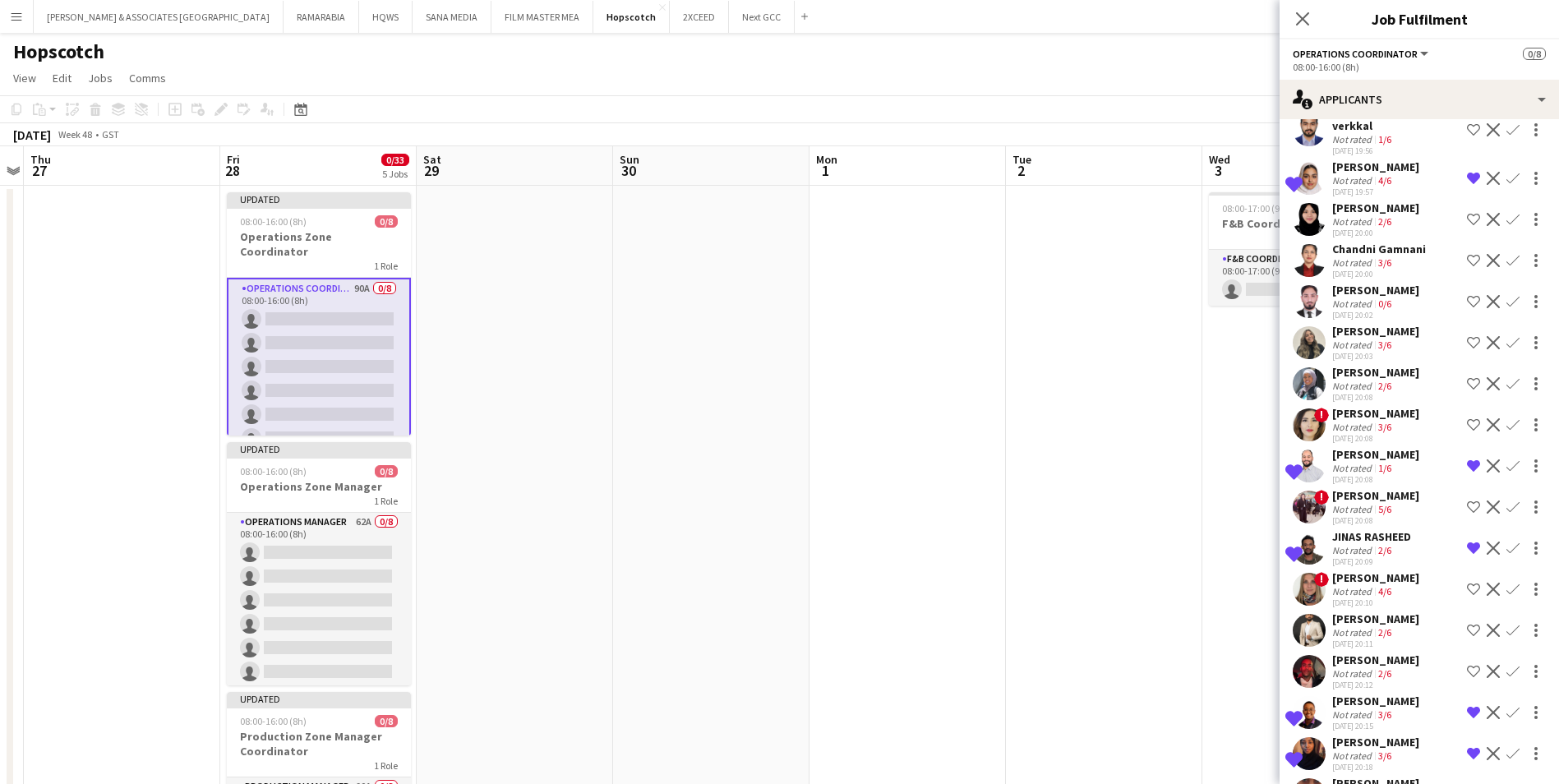
click at [1376, 297] on div "[PERSON_NAME]" at bounding box center [1376, 290] width 87 height 15
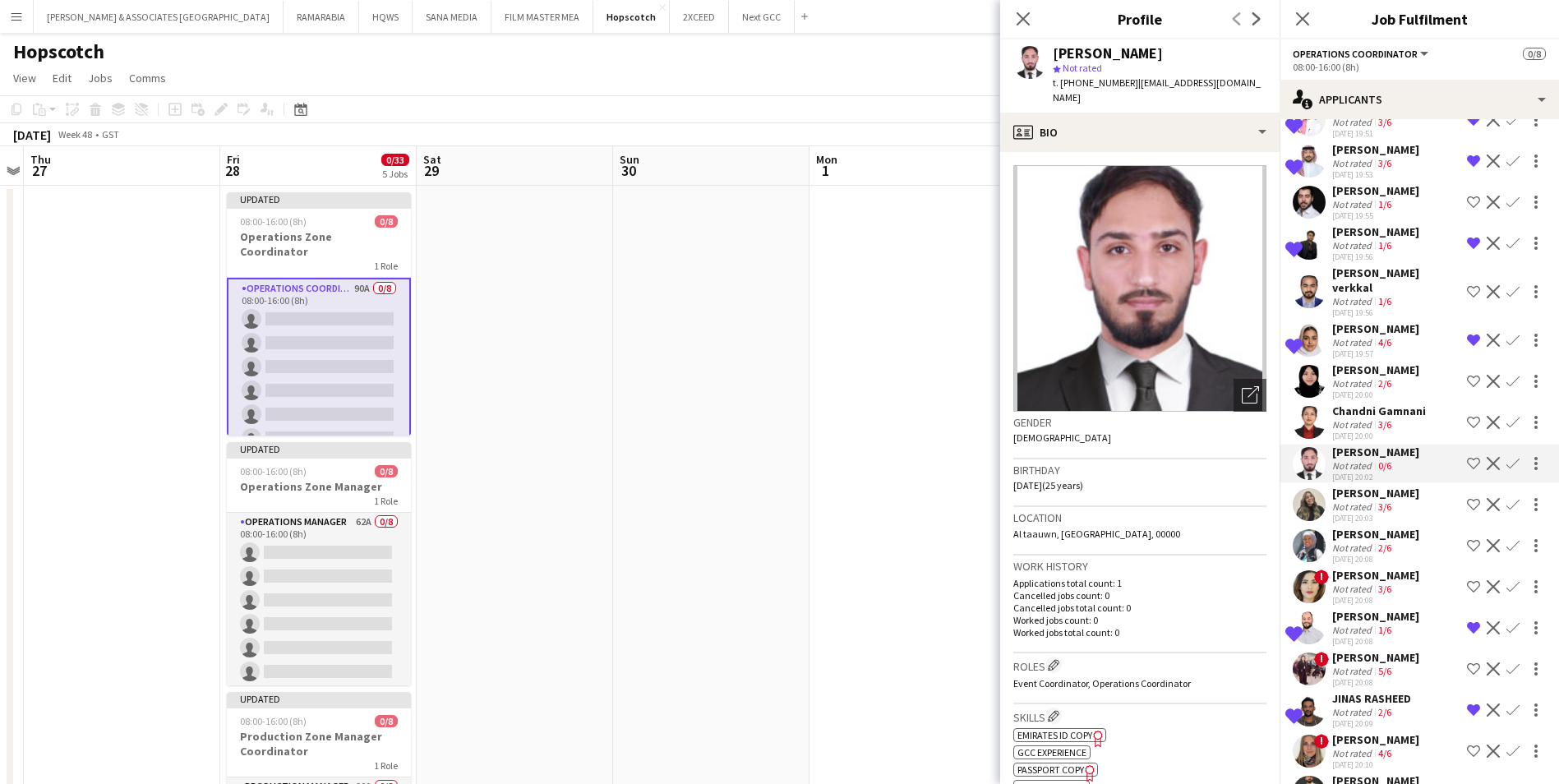
scroll to position [1265, 0]
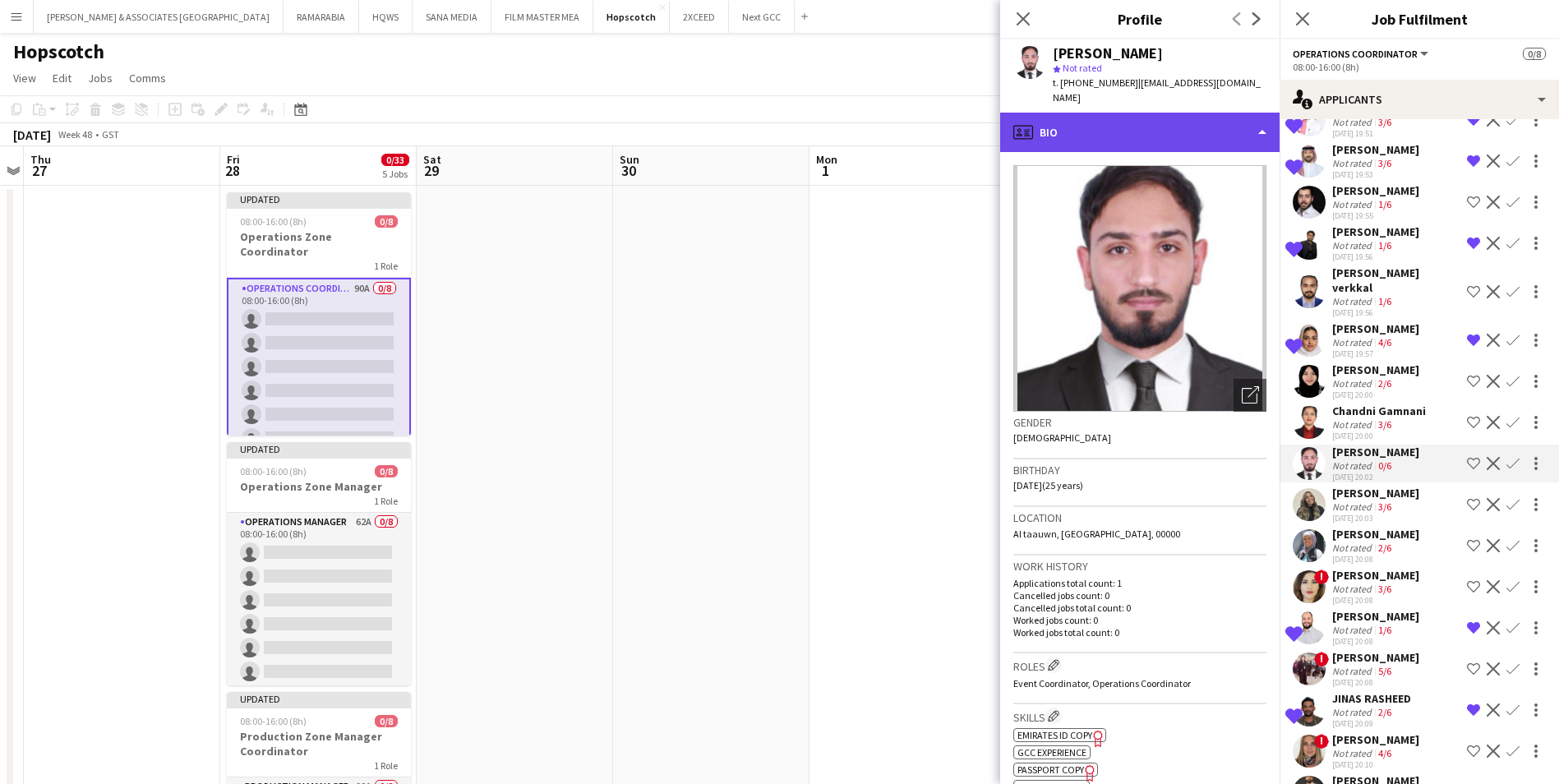
click at [1167, 115] on div "profile Bio" at bounding box center [1140, 133] width 279 height 39
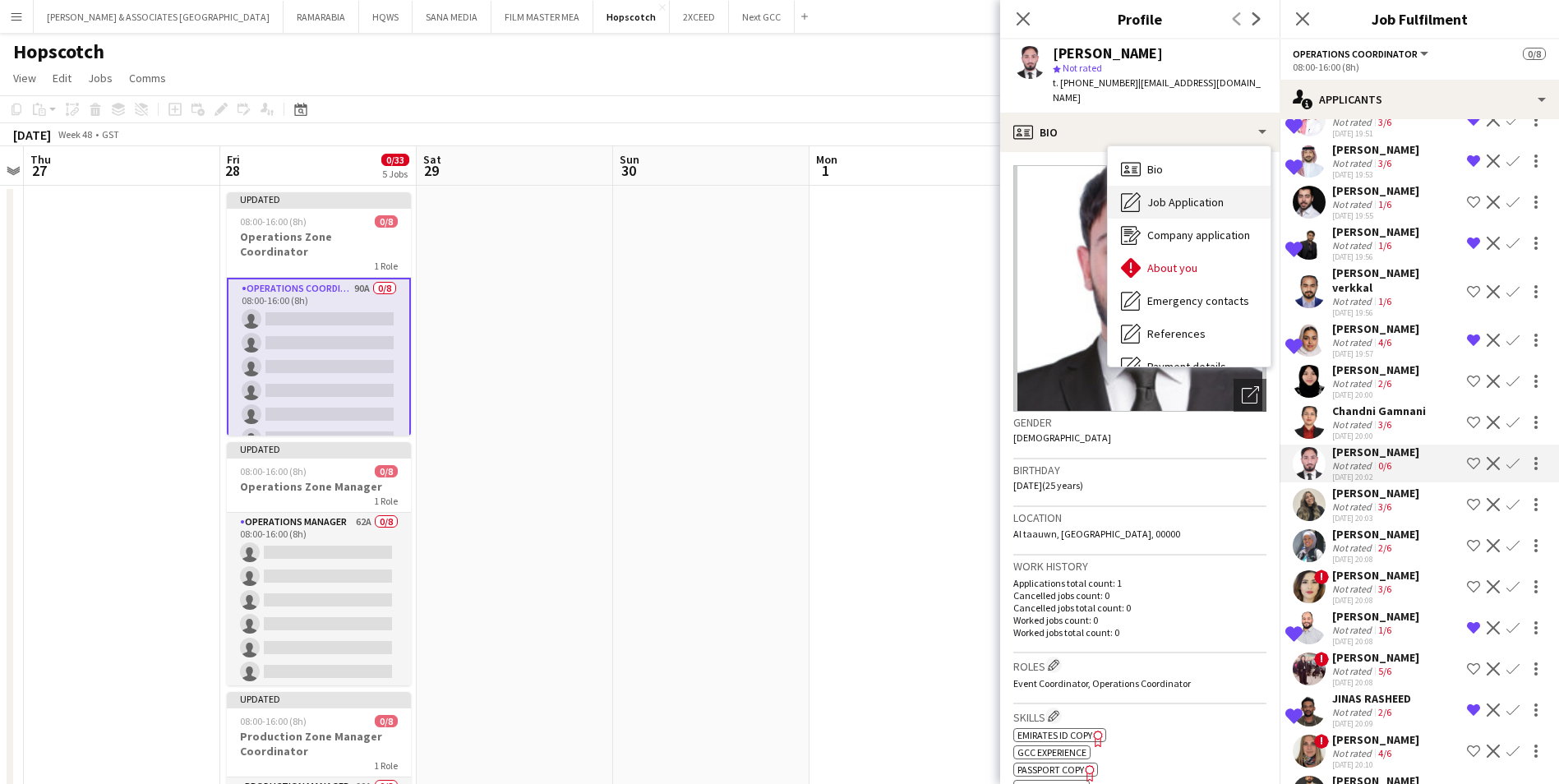
click at [1171, 195] on span "Job Application" at bounding box center [1185, 202] width 76 height 15
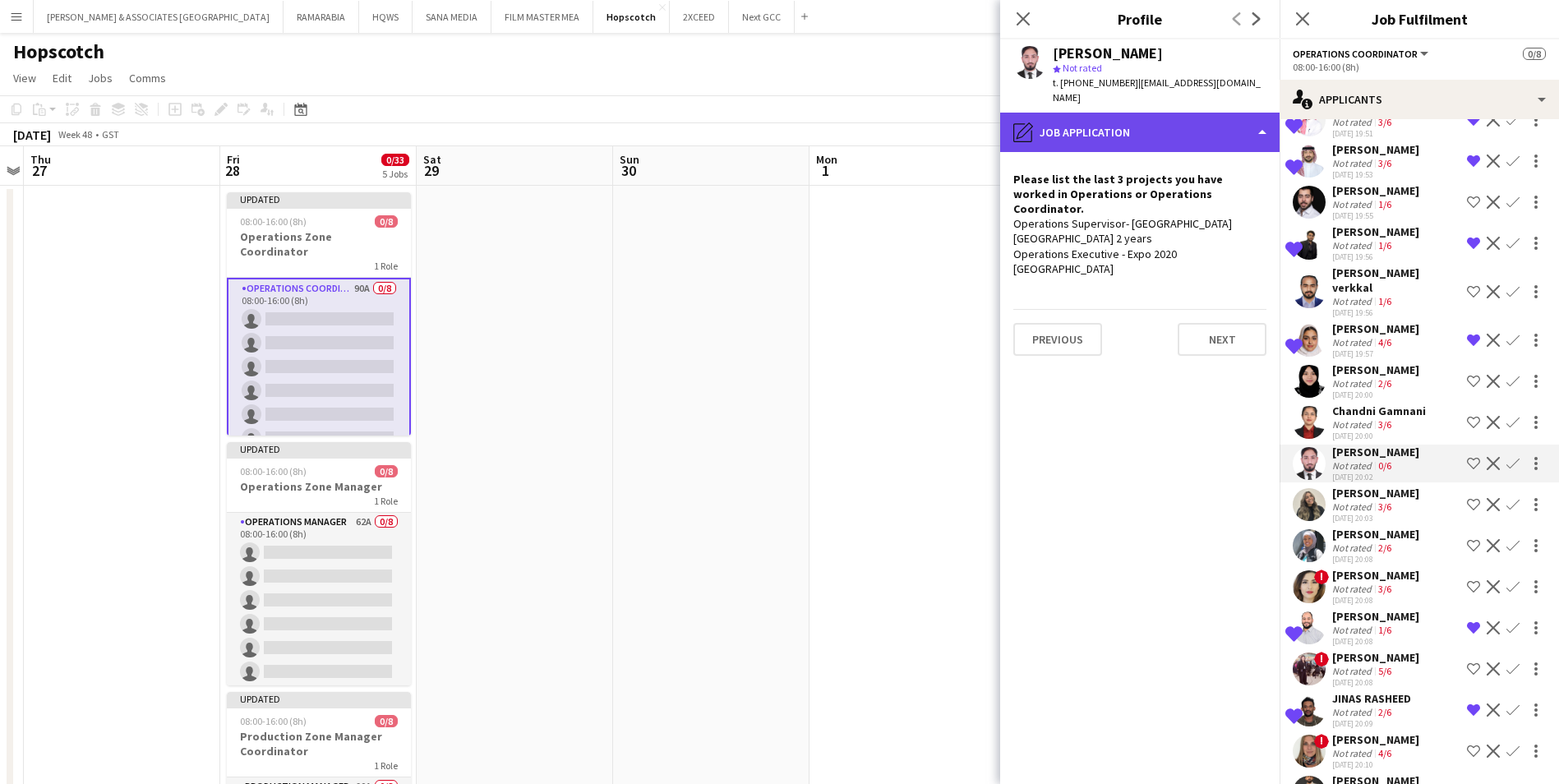
click at [1179, 116] on div "pencil4 Job Application" at bounding box center [1140, 133] width 279 height 39
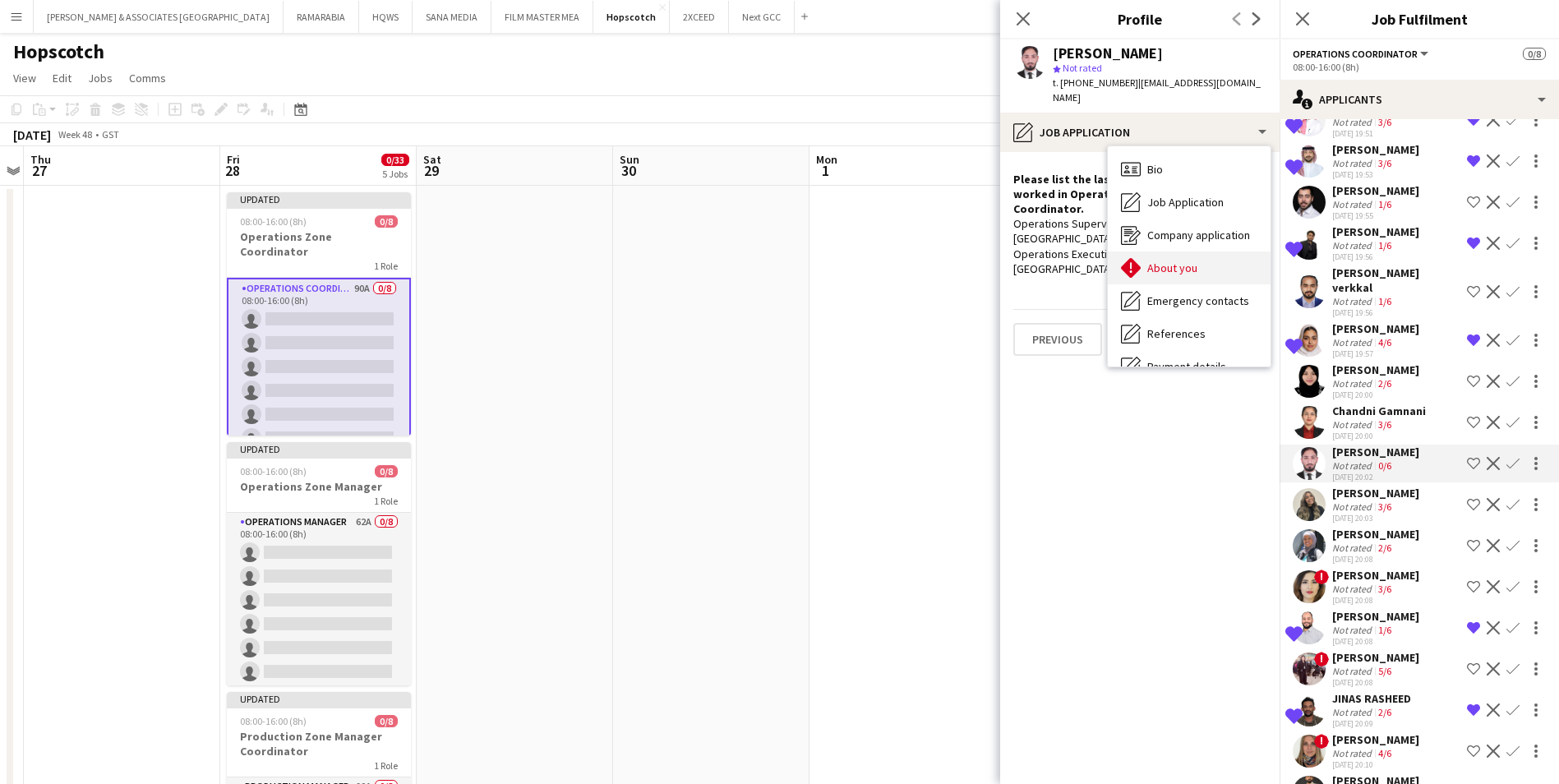
click at [1192, 260] on span "About you" at bounding box center [1172, 268] width 50 height 15
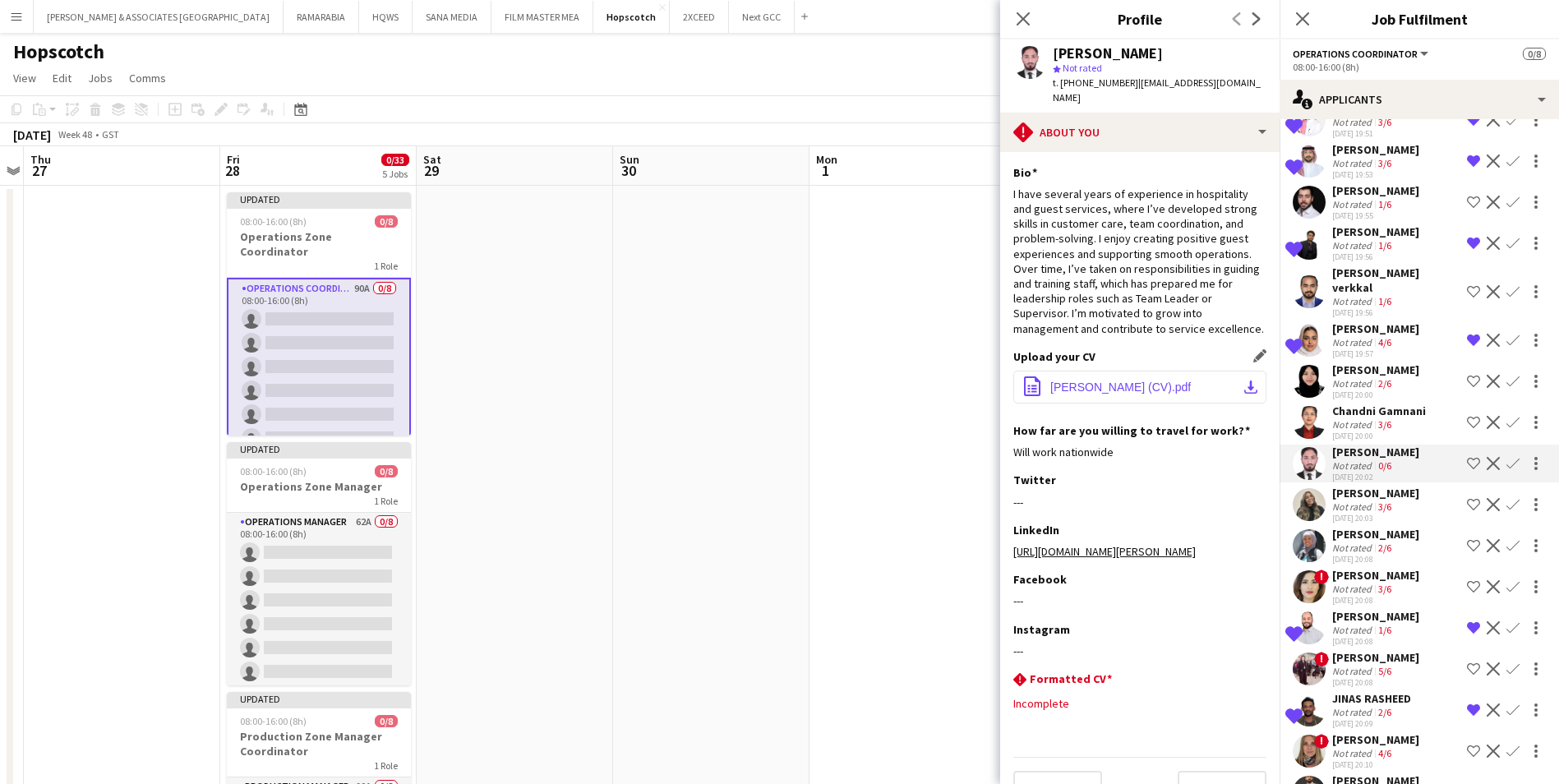
click at [1179, 386] on button "office-file-sheet [PERSON_NAME] (CV).pdf download-bottom" at bounding box center [1140, 386] width 253 height 33
click at [1235, 397] on button "office-file-sheet [PERSON_NAME] (CV).pdf download-bottom" at bounding box center [1140, 386] width 253 height 33
